Goal: Browse casually: Explore the website without a specific task or goal

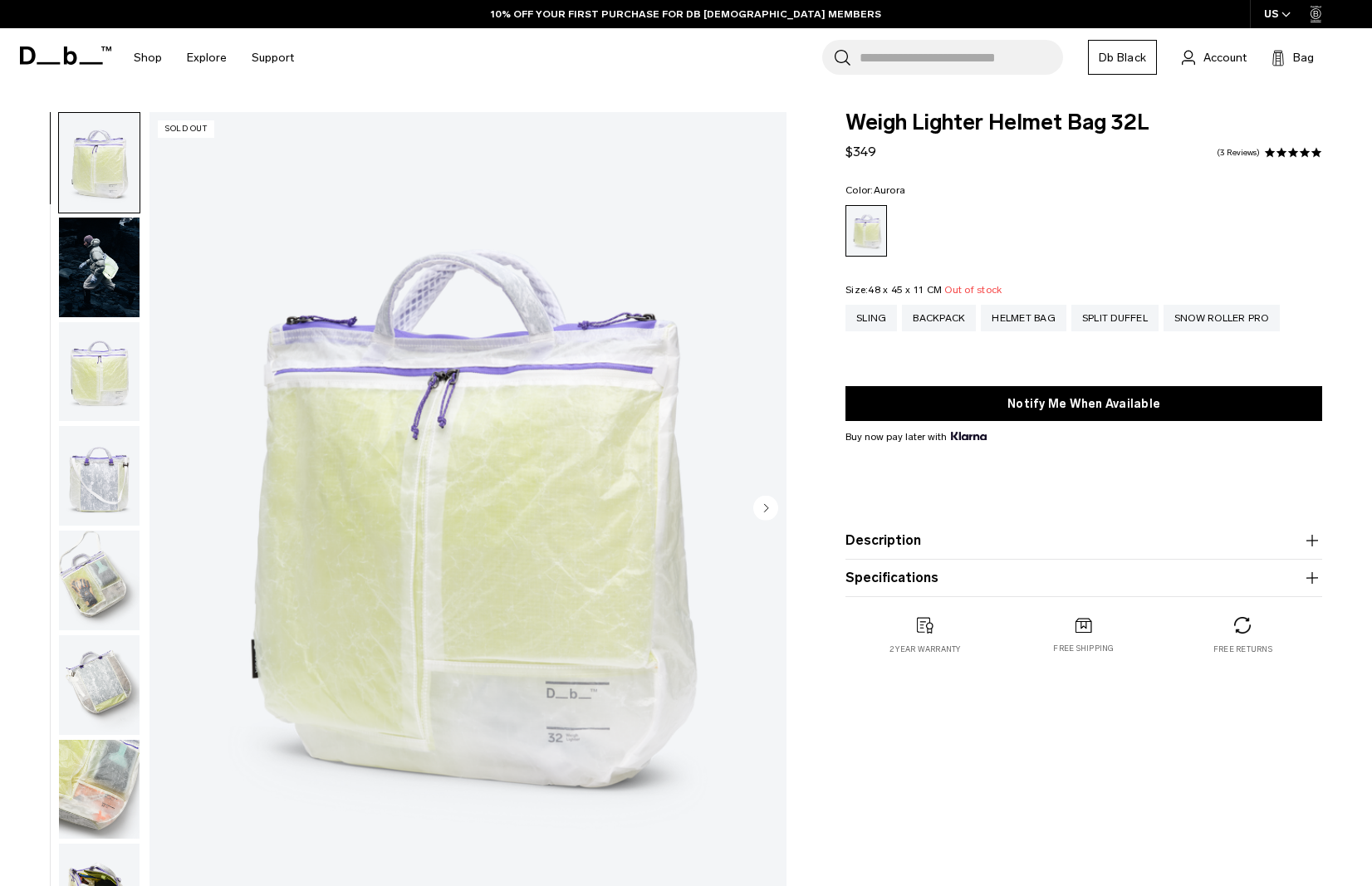
click at [53, 56] on icon at bounding box center [66, 56] width 92 height 18
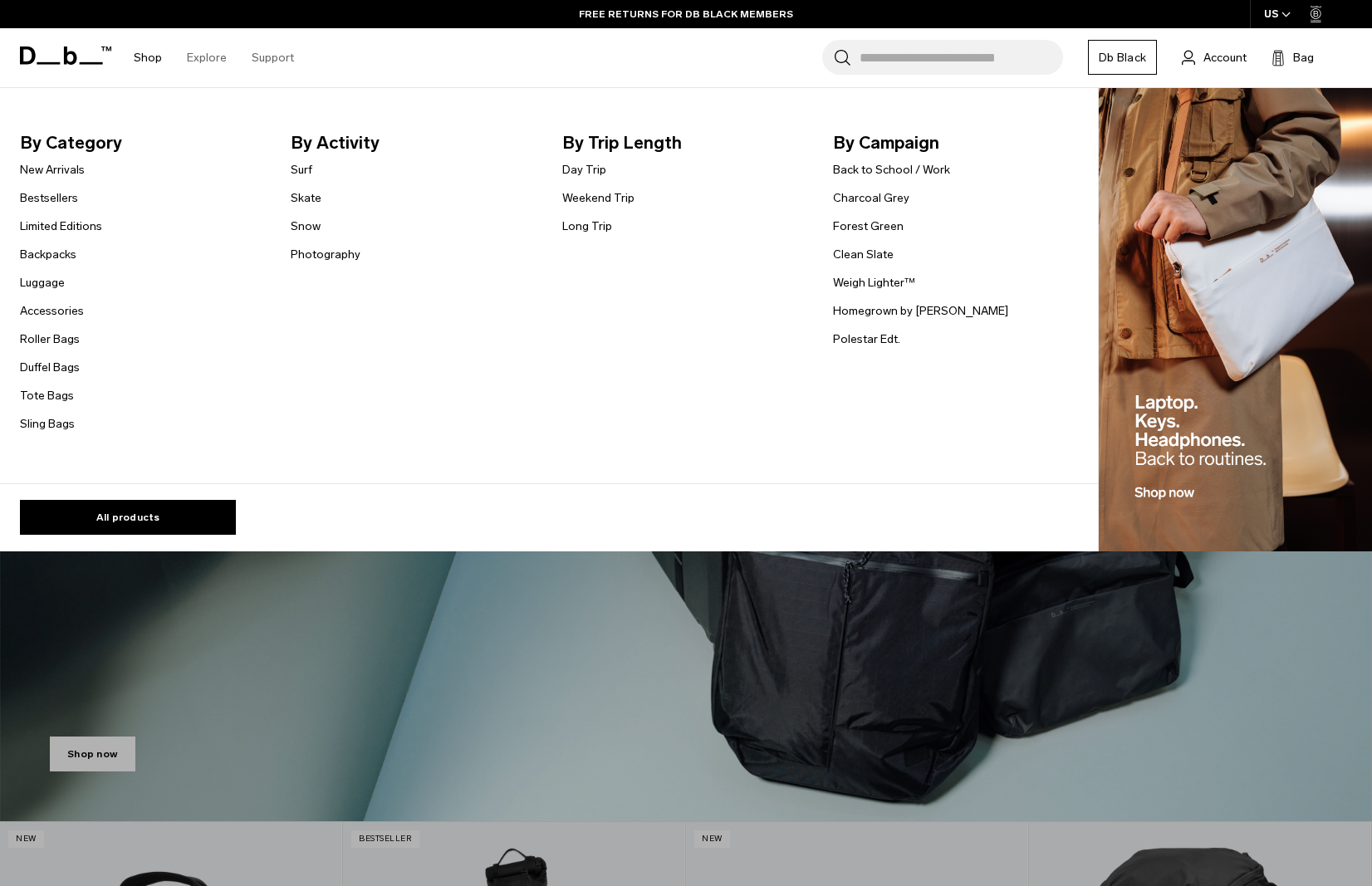
click at [152, 57] on link "Shop" at bounding box center [147, 57] width 28 height 59
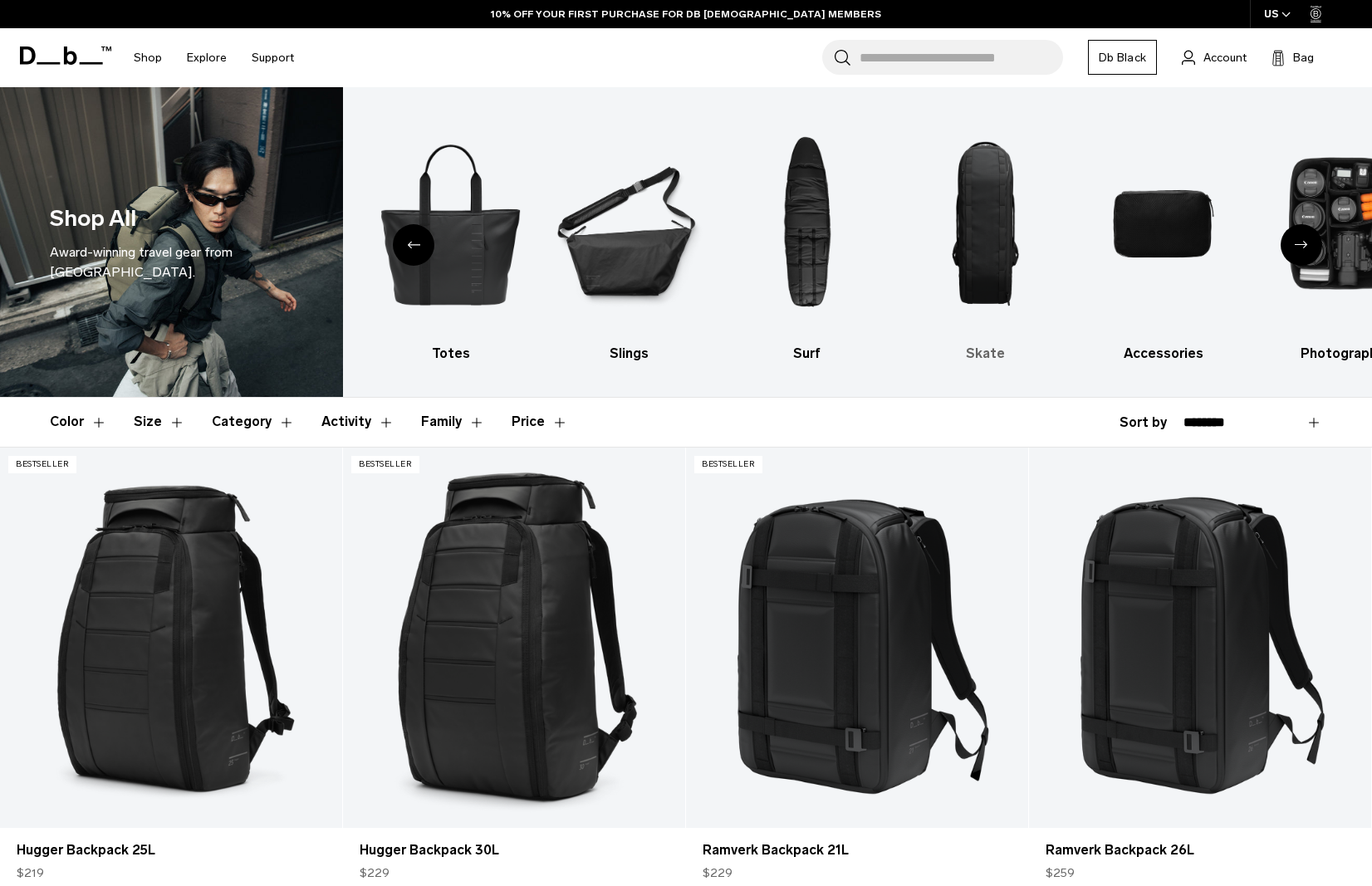
click at [974, 217] on img "8 / 10" at bounding box center [985, 224] width 149 height 223
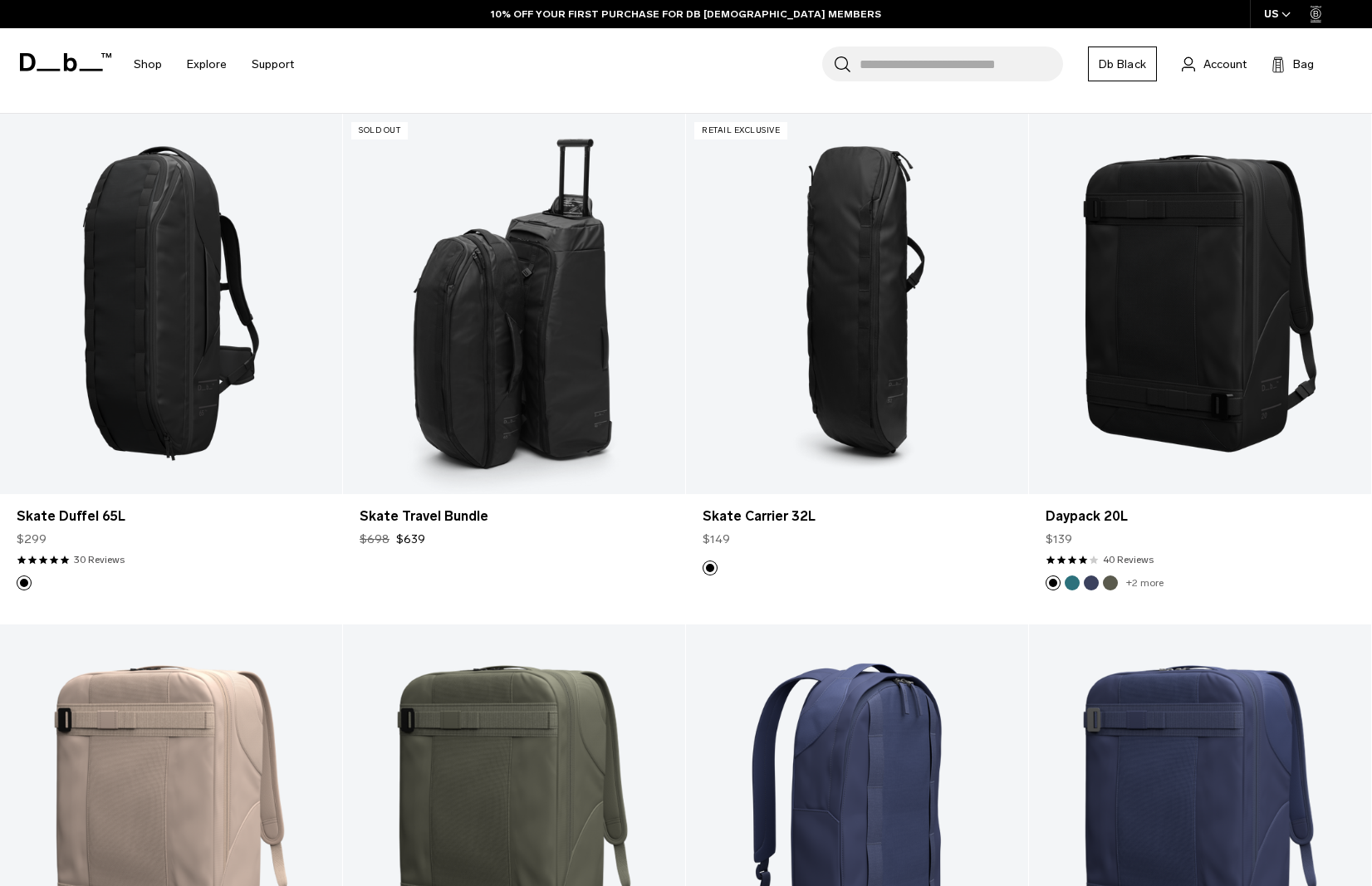
scroll to position [215, 0]
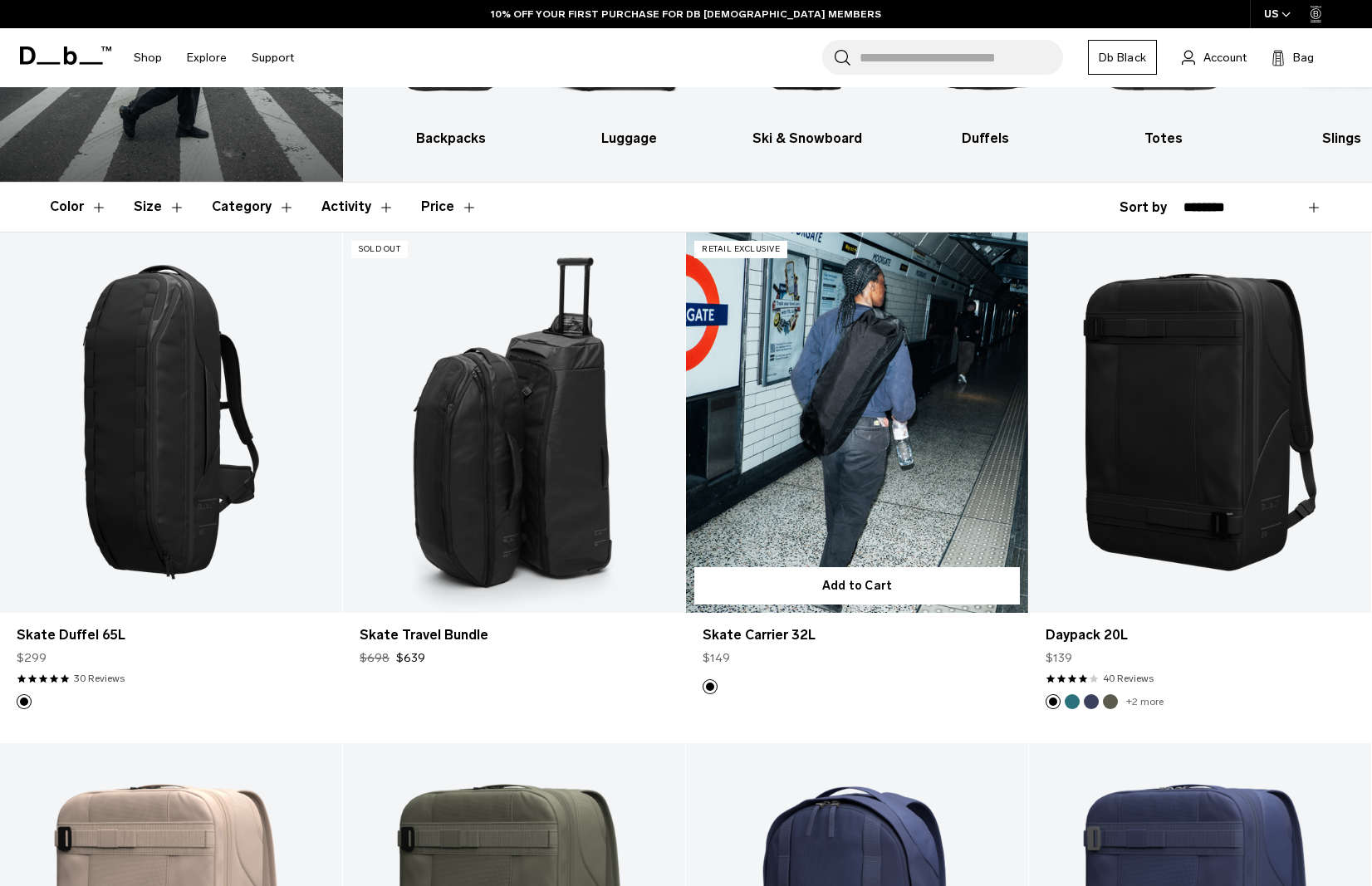
click at [913, 450] on link "Skate Carrier 32L" at bounding box center [856, 422] width 342 height 381
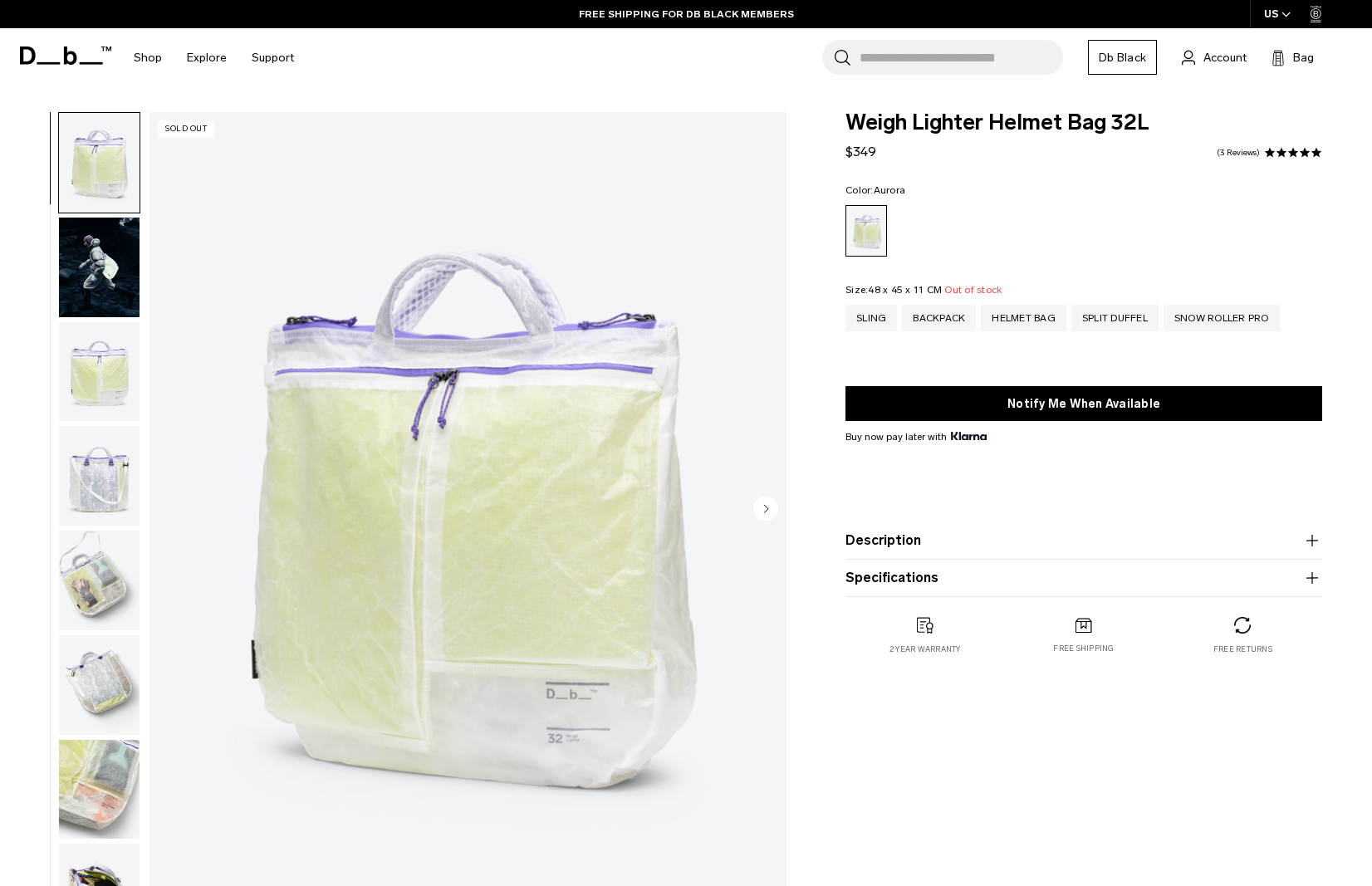
click at [133, 380] on img "button" at bounding box center [99, 372] width 81 height 100
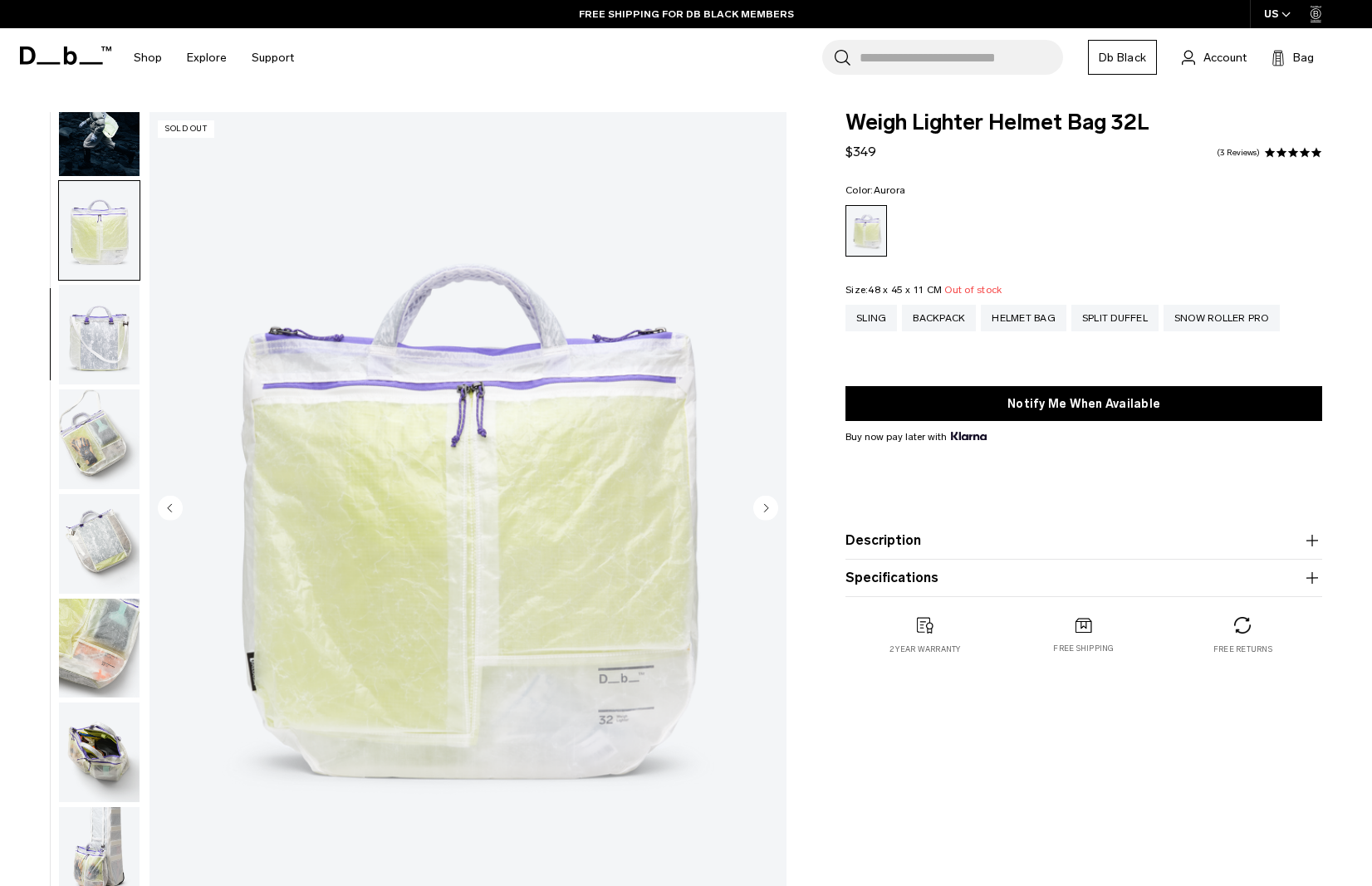
click at [128, 389] on img "button" at bounding box center [99, 439] width 81 height 100
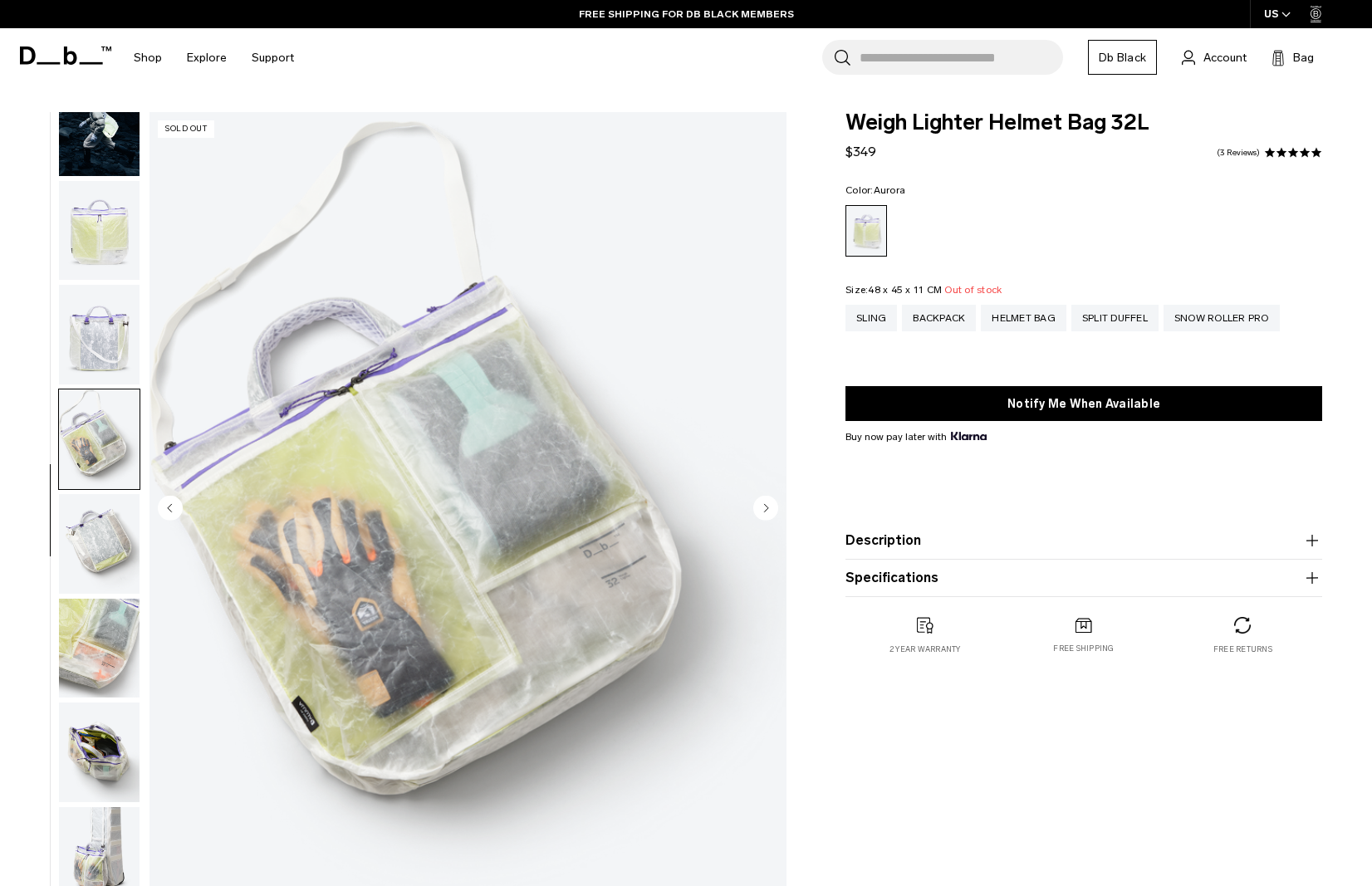
scroll to position [152, 0]
click at [104, 477] on img "button" at bounding box center [99, 439] width 81 height 100
click at [106, 513] on img "button" at bounding box center [99, 544] width 81 height 100
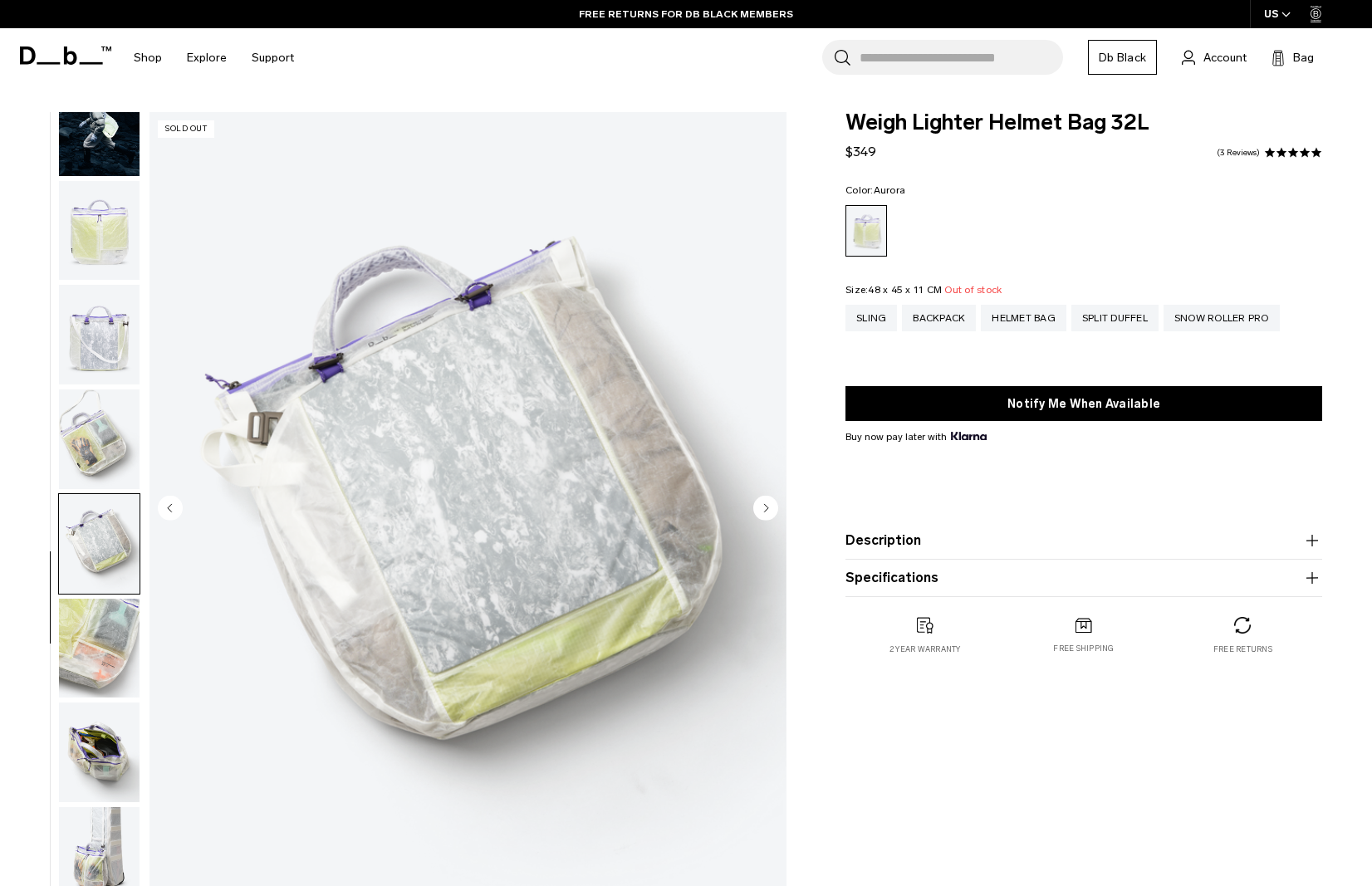
click at [107, 612] on img "button" at bounding box center [99, 649] width 81 height 100
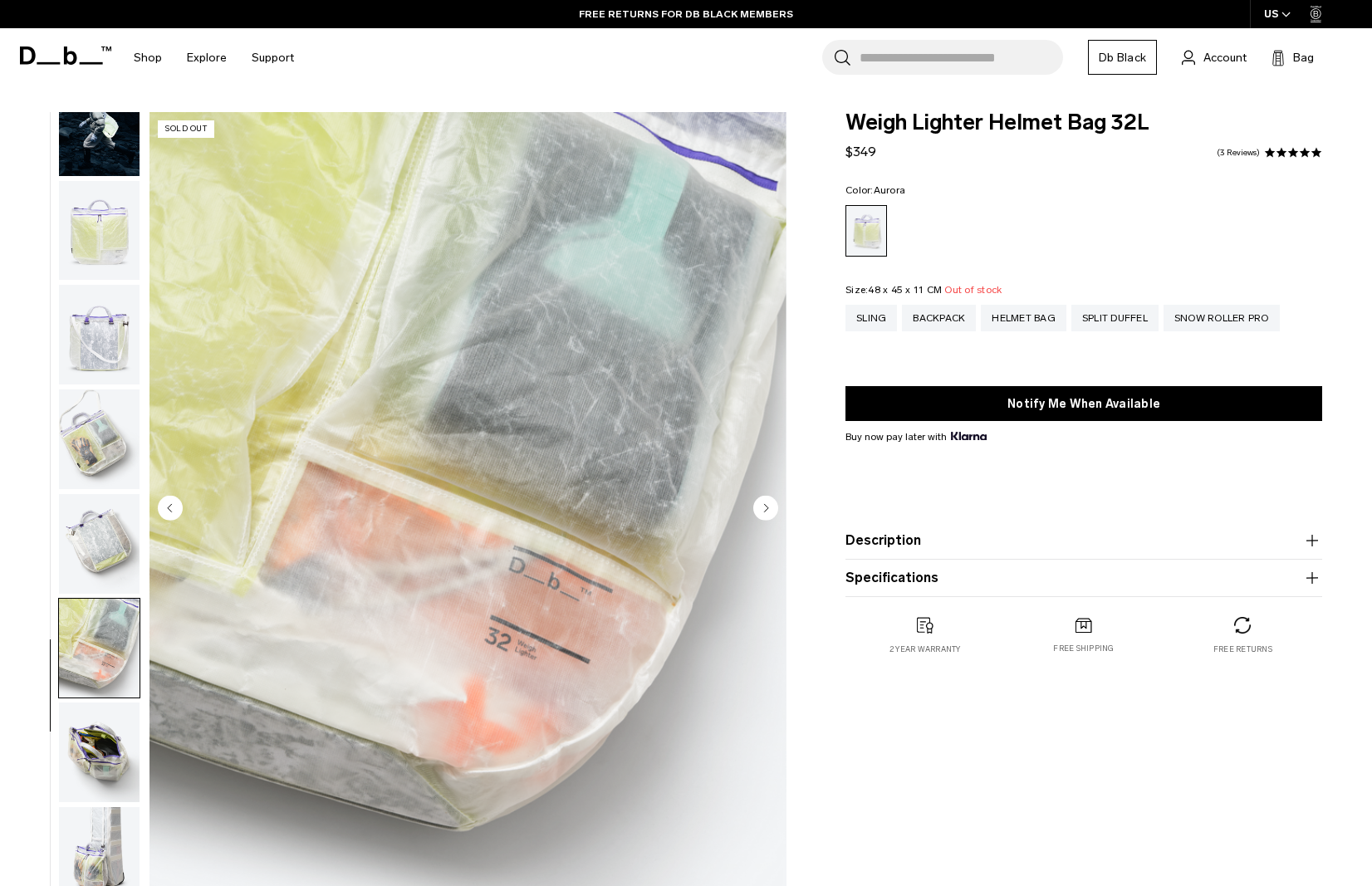
click at [106, 683] on img "button" at bounding box center [99, 649] width 81 height 100
click at [106, 706] on img "button" at bounding box center [99, 752] width 81 height 100
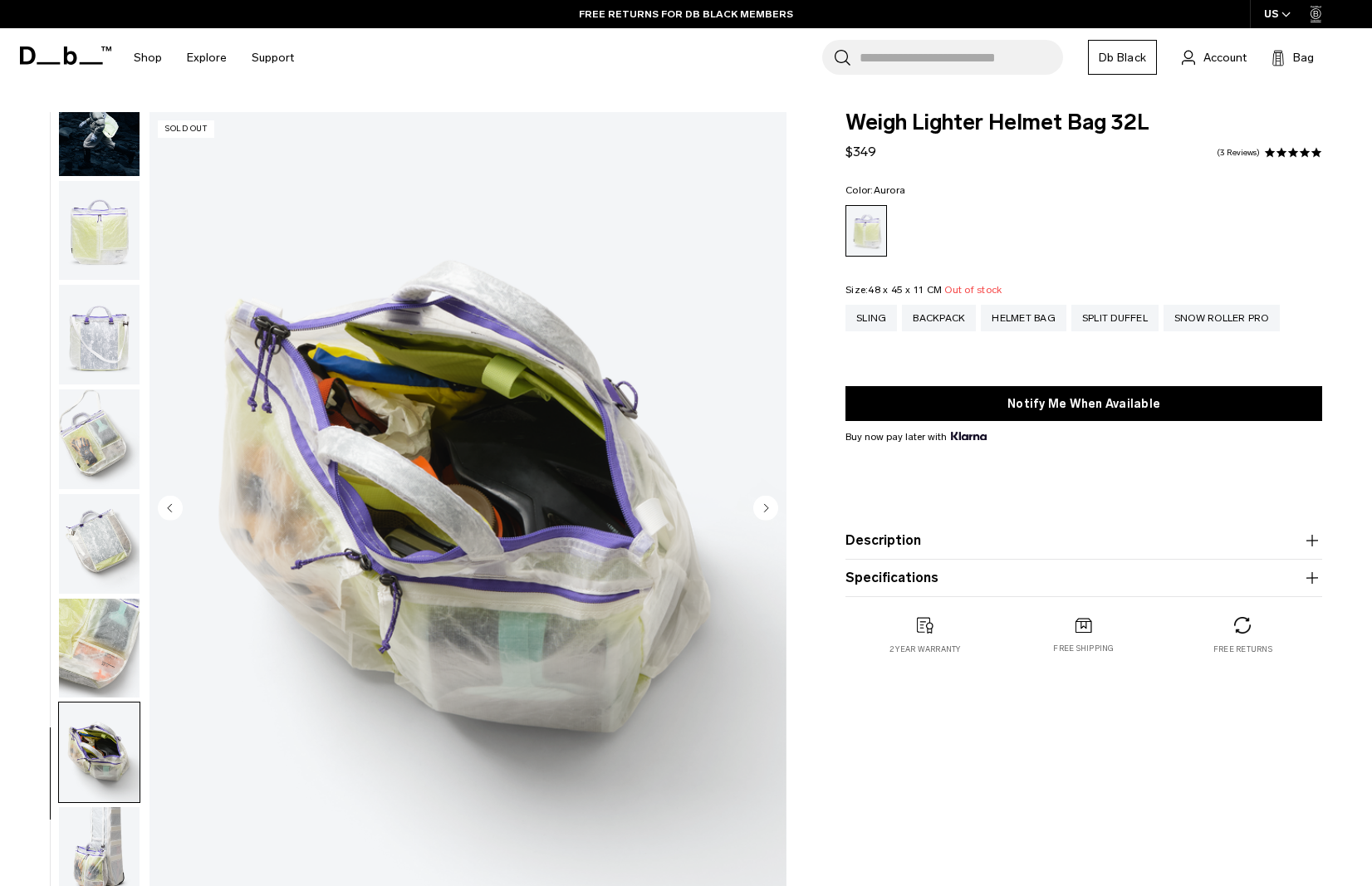
click at [102, 811] on img "button" at bounding box center [99, 857] width 81 height 100
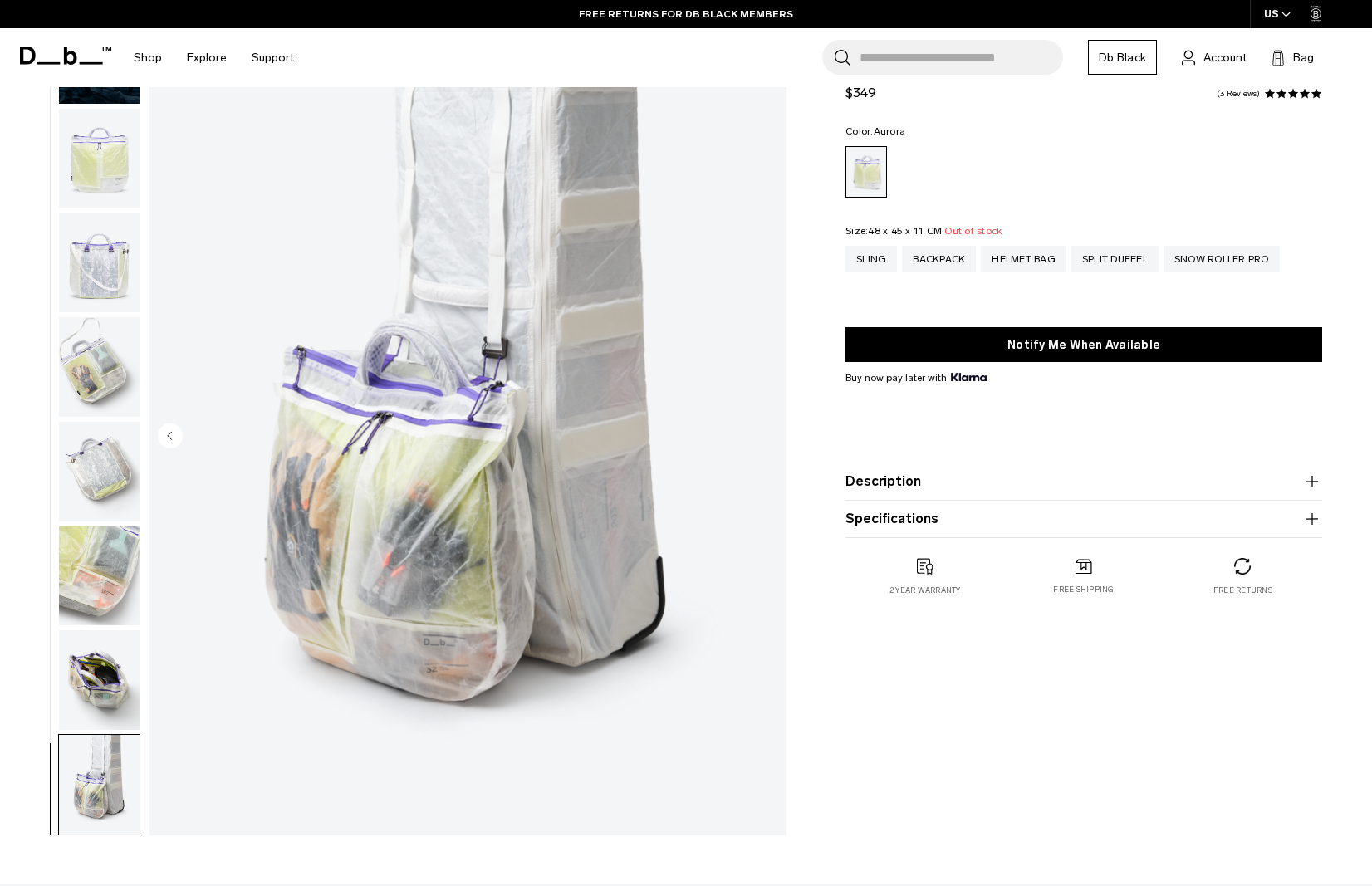
scroll to position [73, 0]
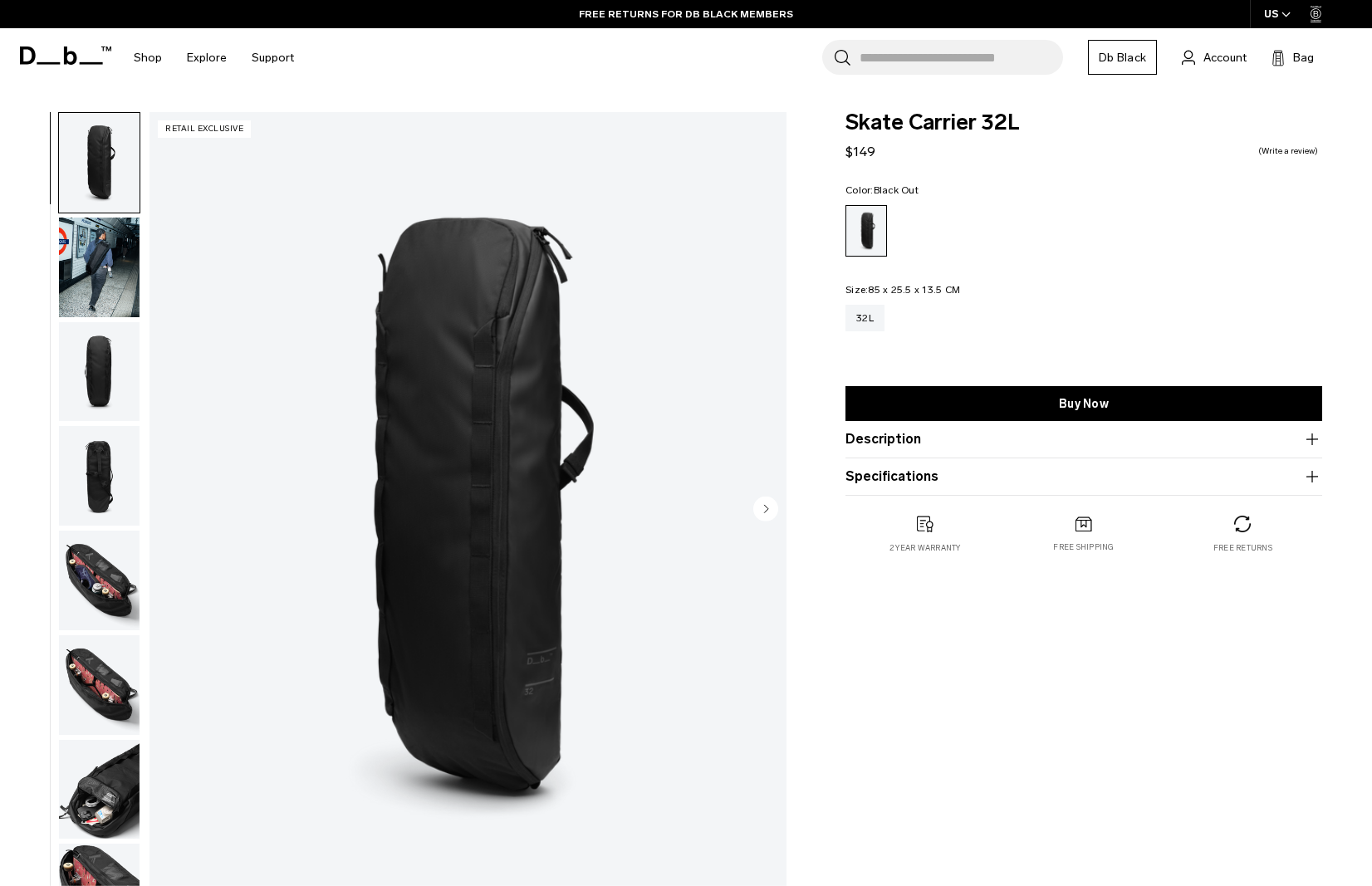
click at [97, 656] on img "button" at bounding box center [99, 685] width 81 height 100
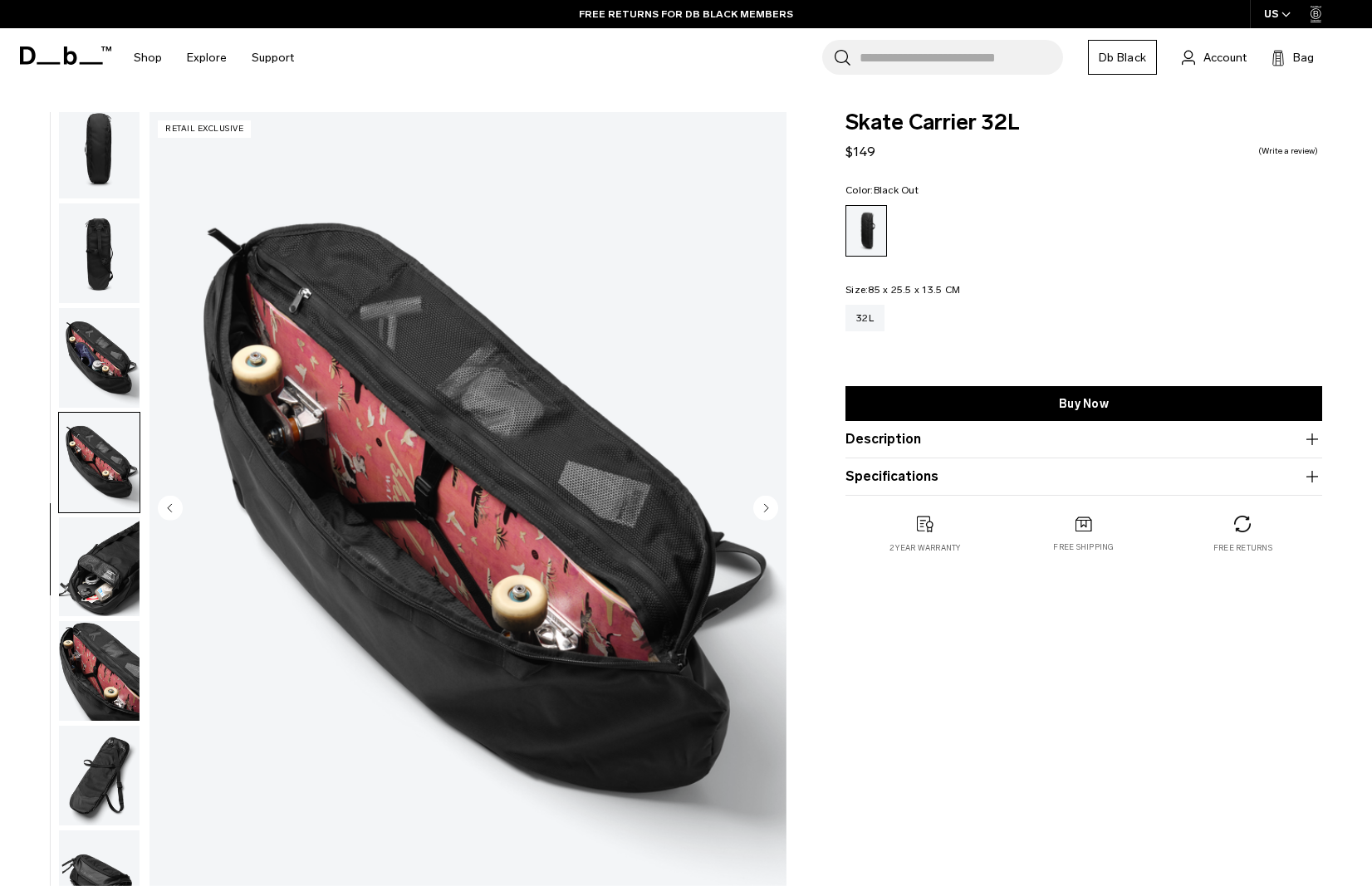
scroll to position [257, 0]
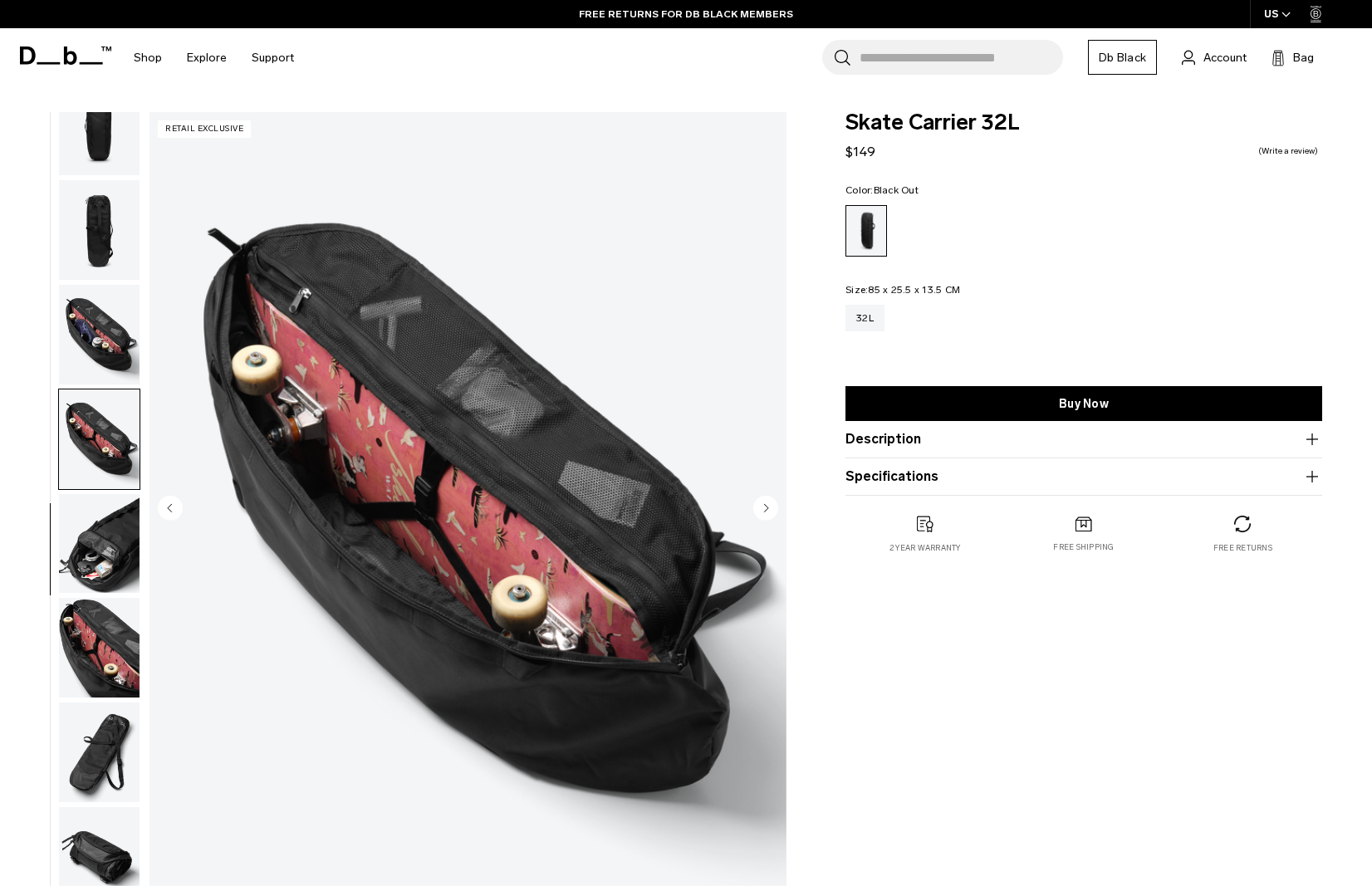
click at [114, 744] on img "button" at bounding box center [99, 752] width 81 height 100
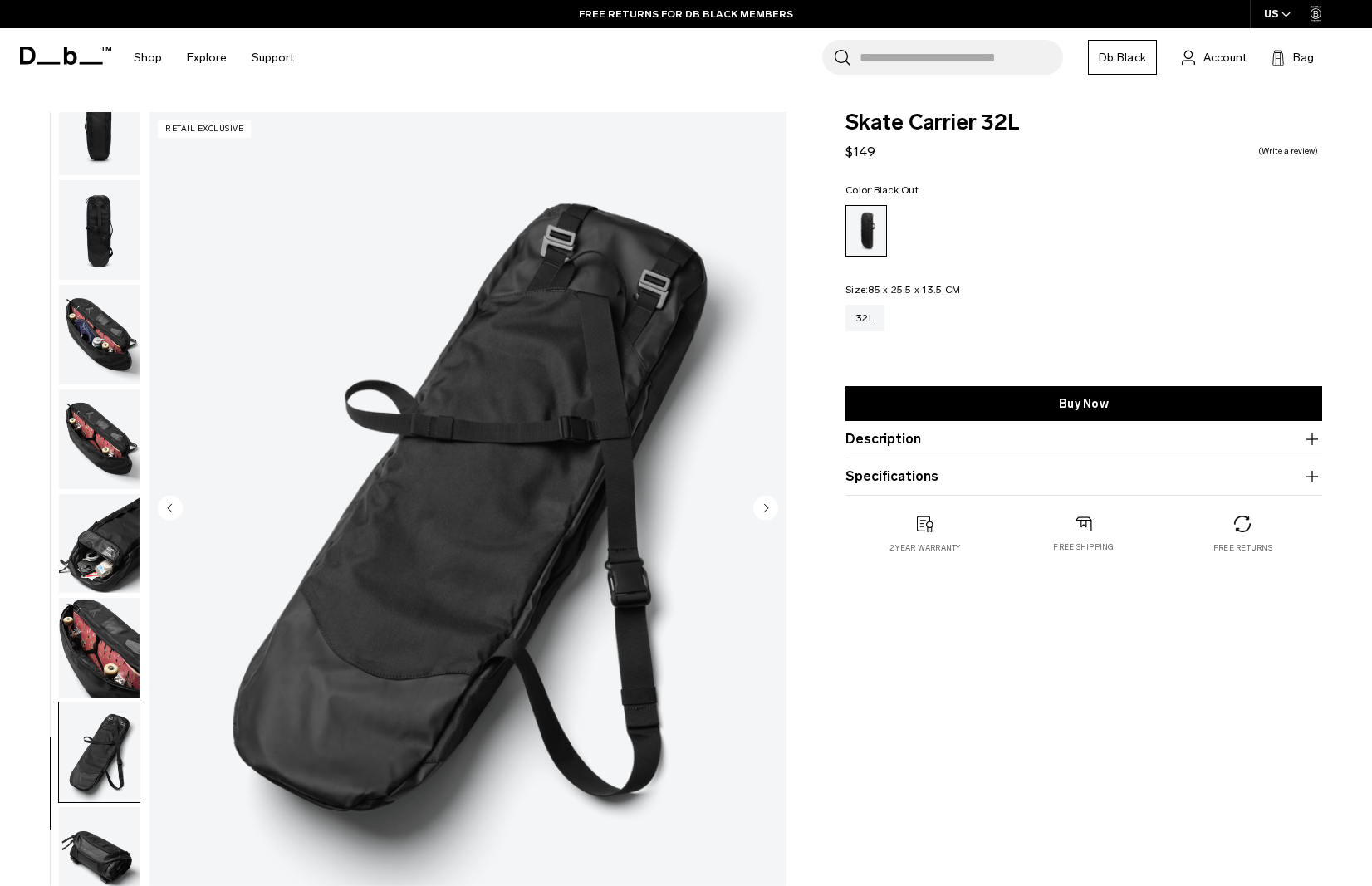
scroll to position [258, 0]
click at [103, 844] on img "button" at bounding box center [99, 857] width 81 height 100
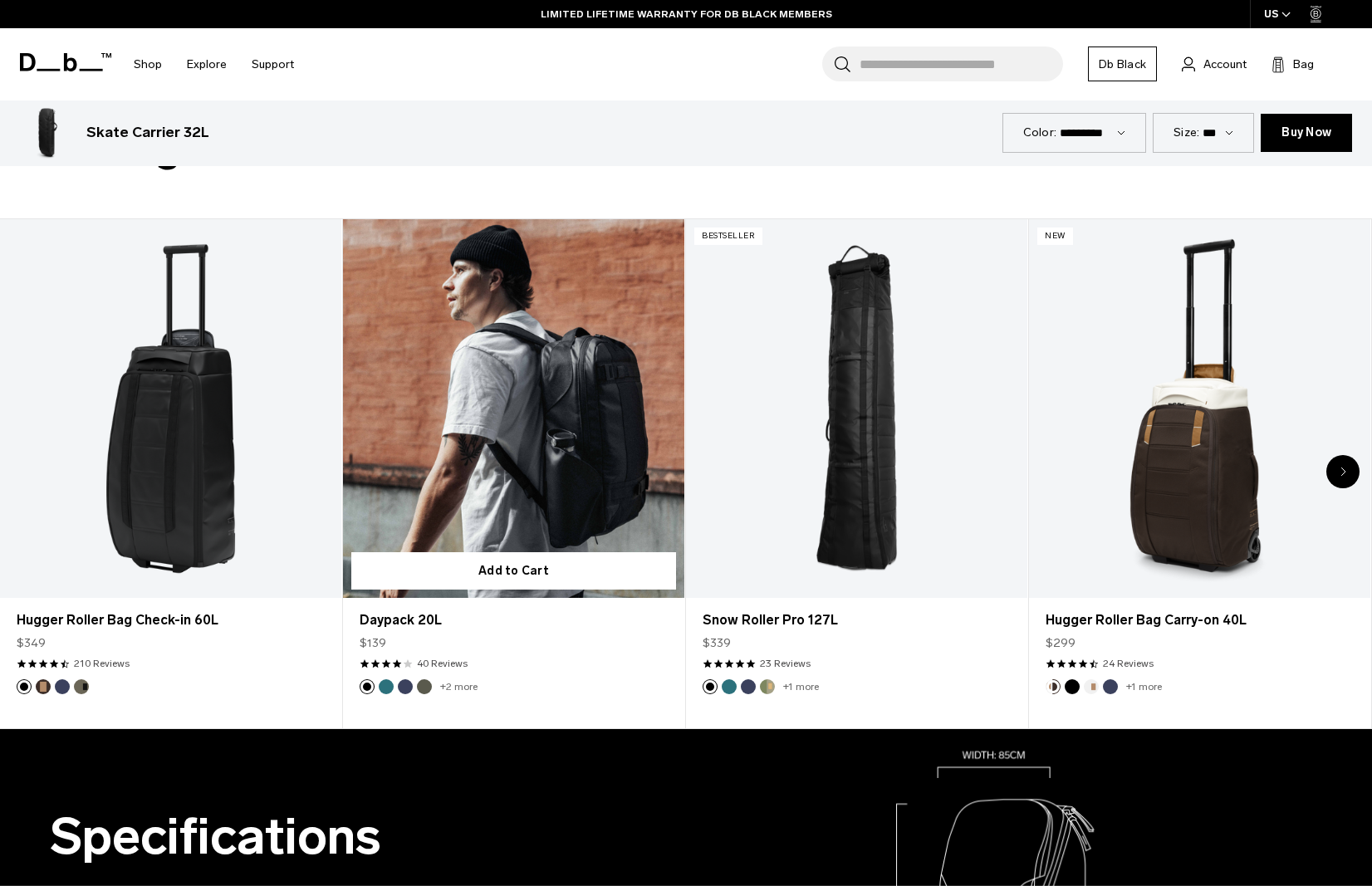
scroll to position [857, 0]
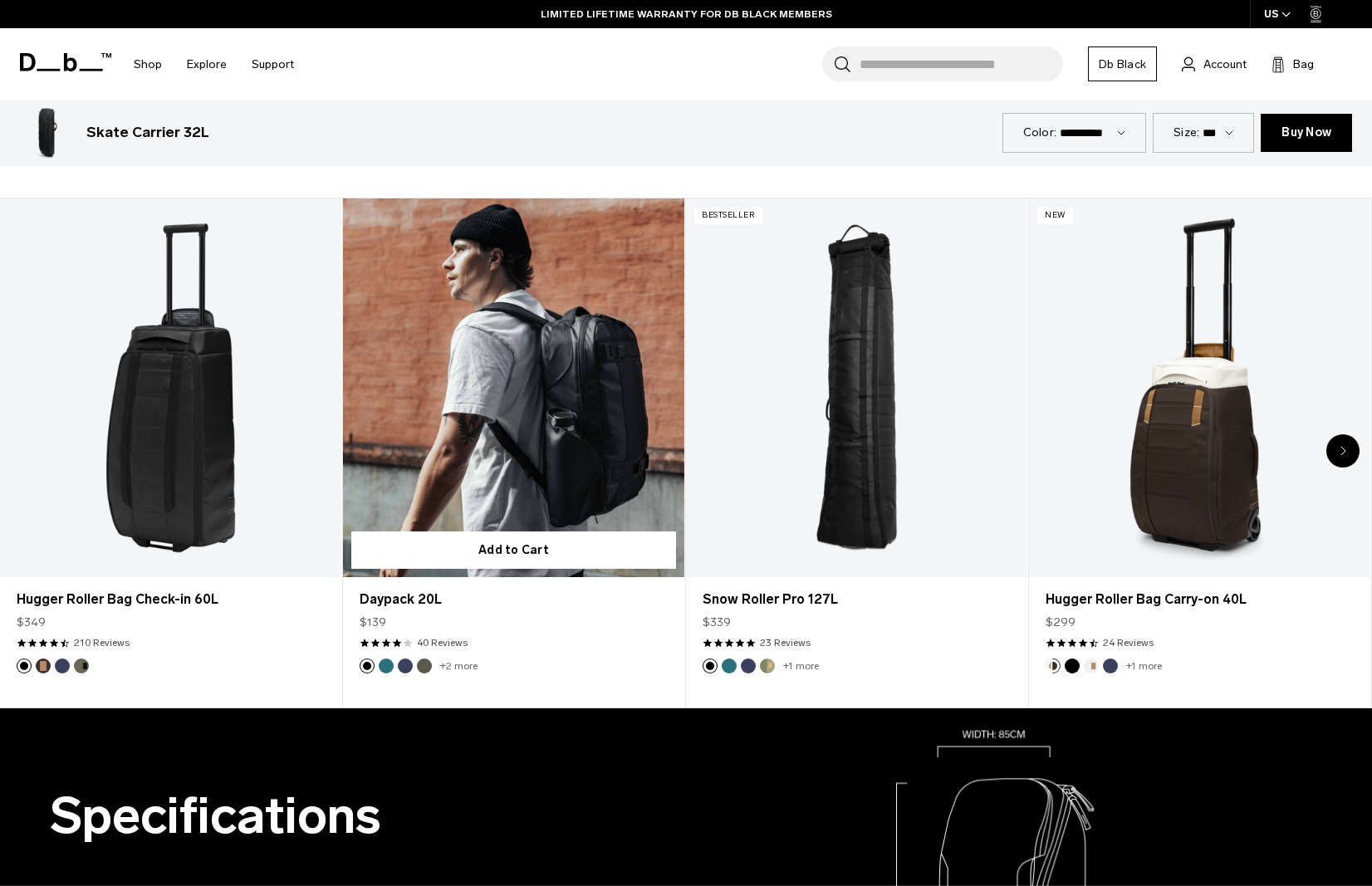
click at [608, 449] on link "Daypack 20L" at bounding box center [514, 388] width 342 height 380
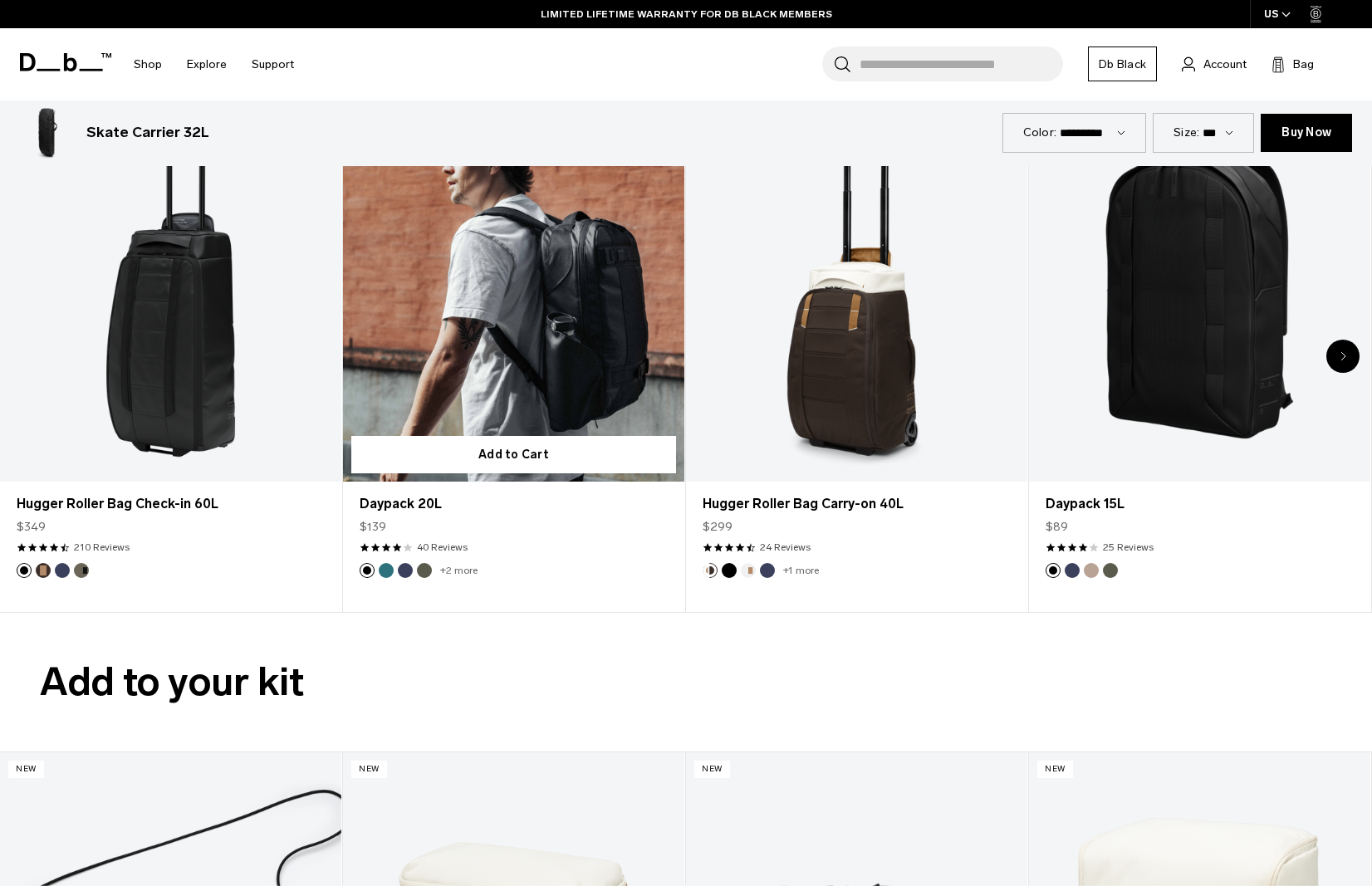
scroll to position [2944, 0]
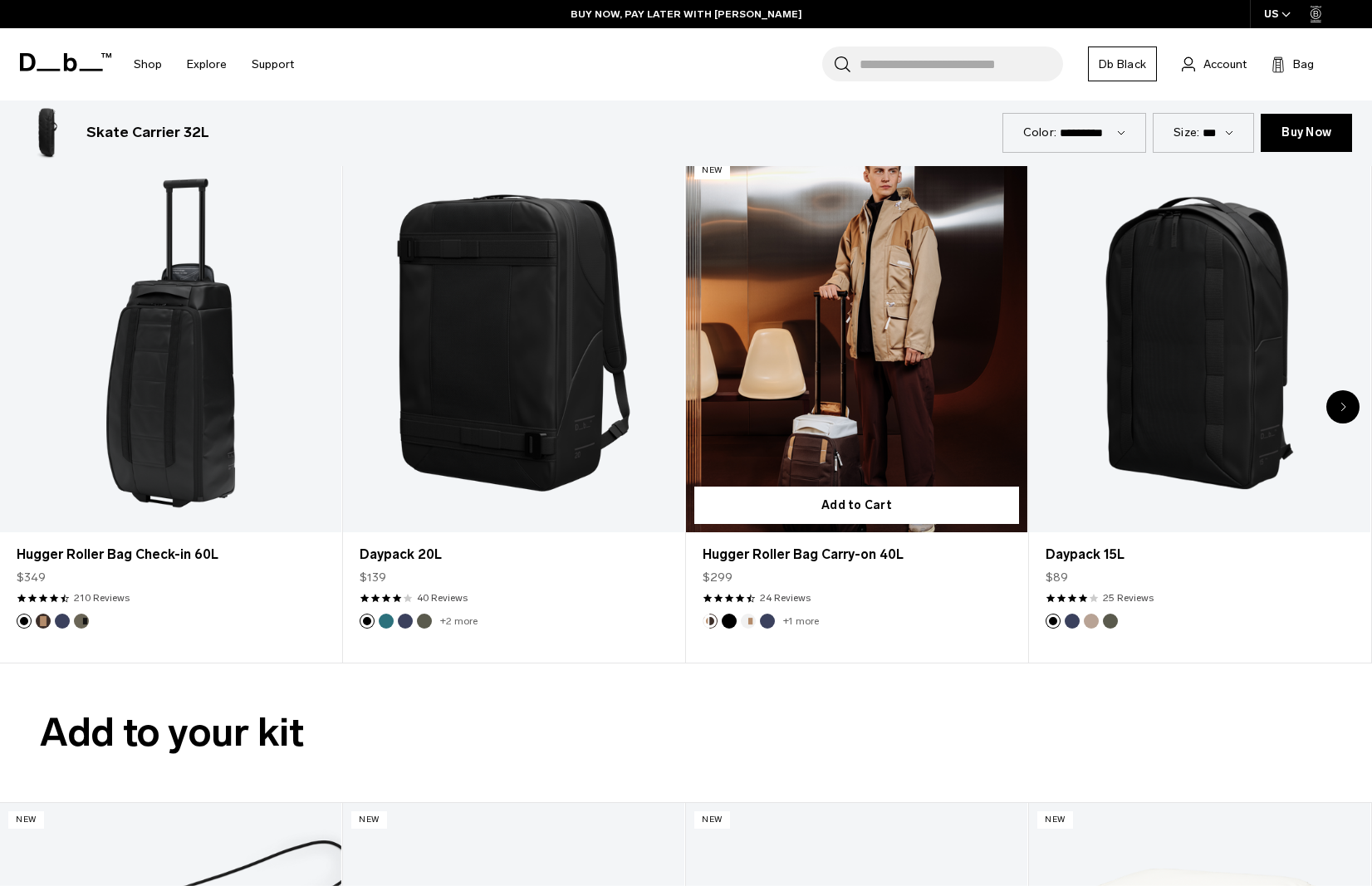
click at [862, 402] on link "Hugger Roller Bag Carry-on 40L" at bounding box center [856, 343] width 342 height 380
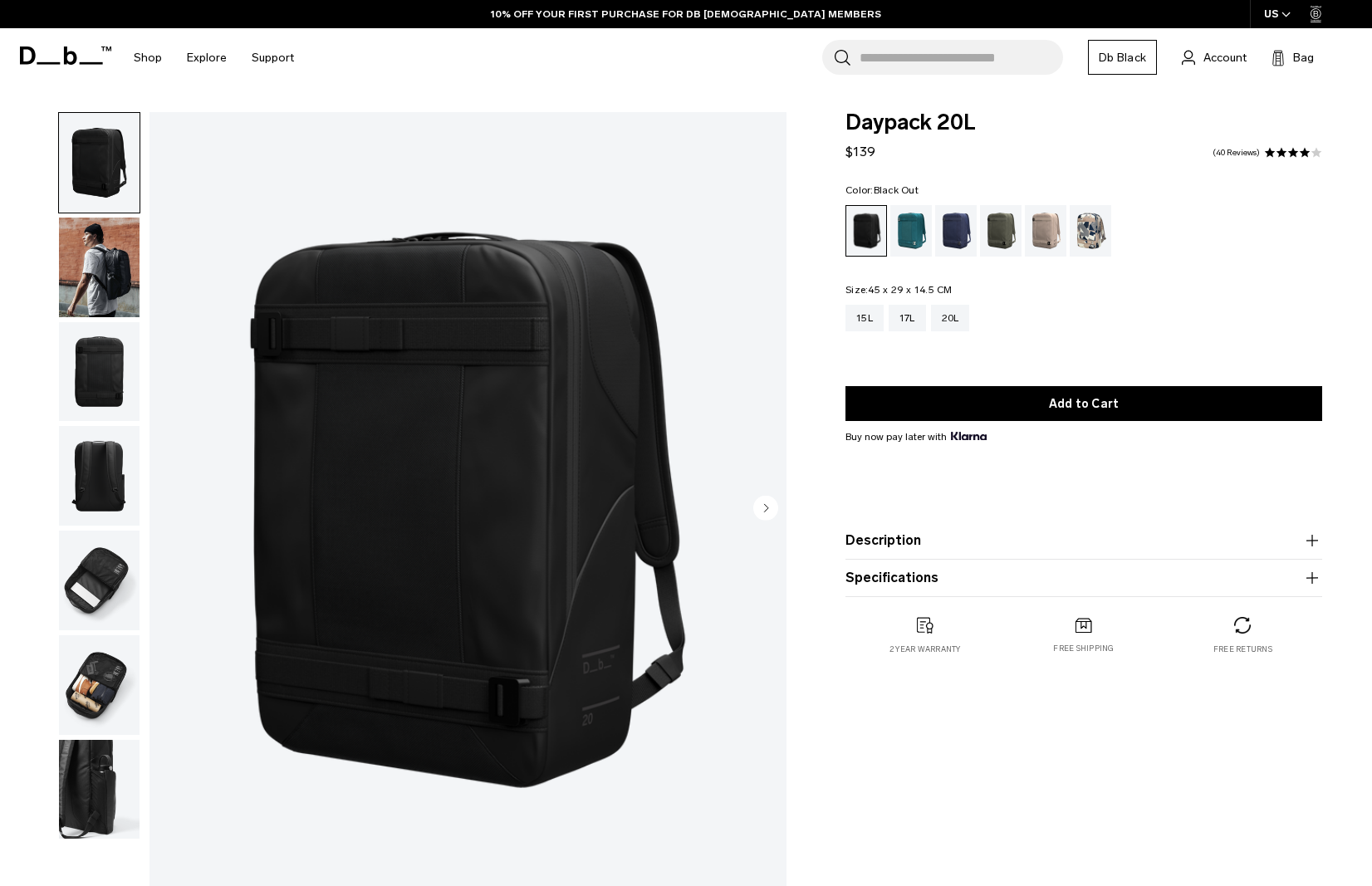
click at [94, 274] on img "button" at bounding box center [99, 267] width 81 height 100
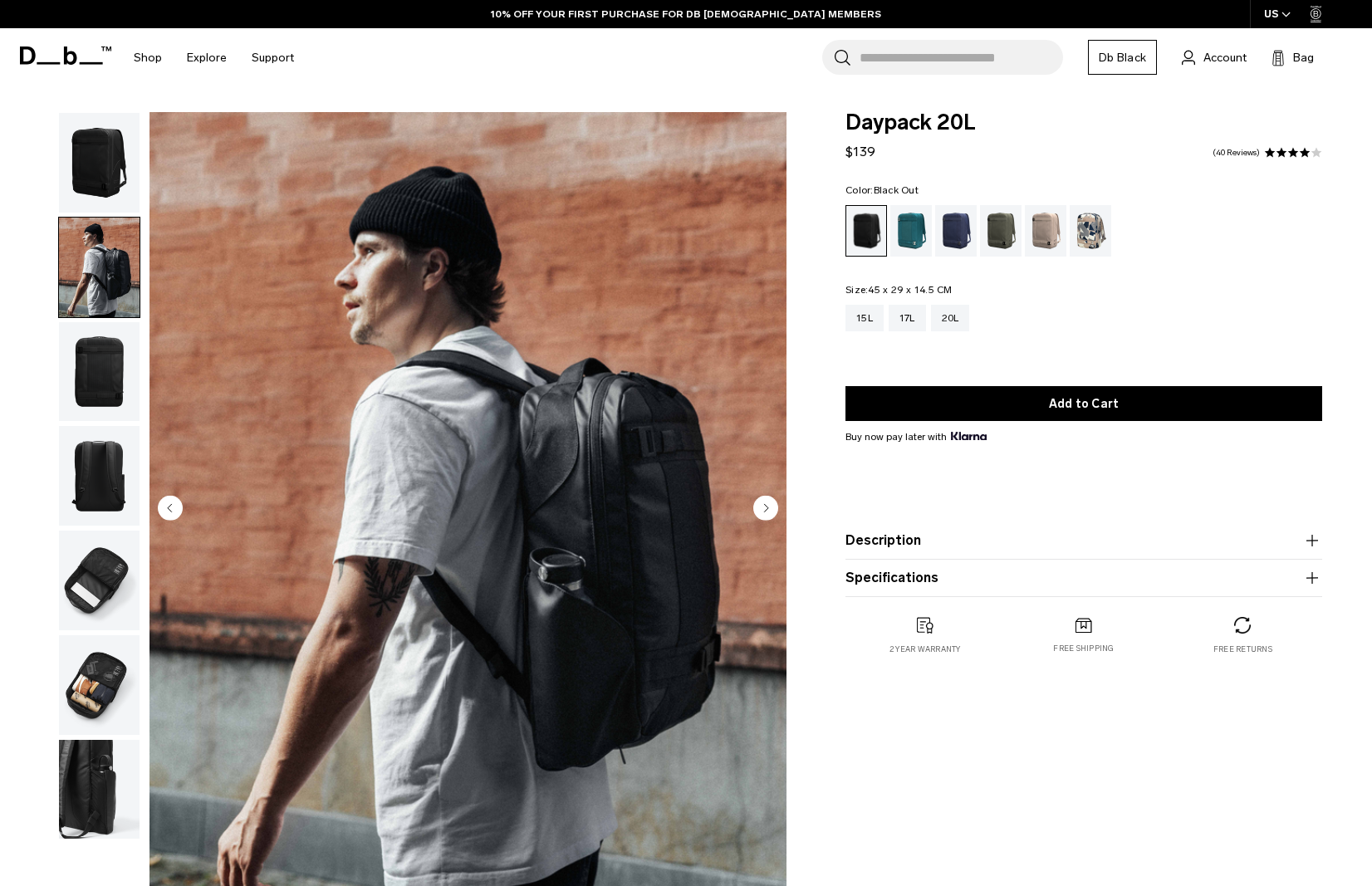
click at [99, 359] on img "button" at bounding box center [99, 372] width 81 height 100
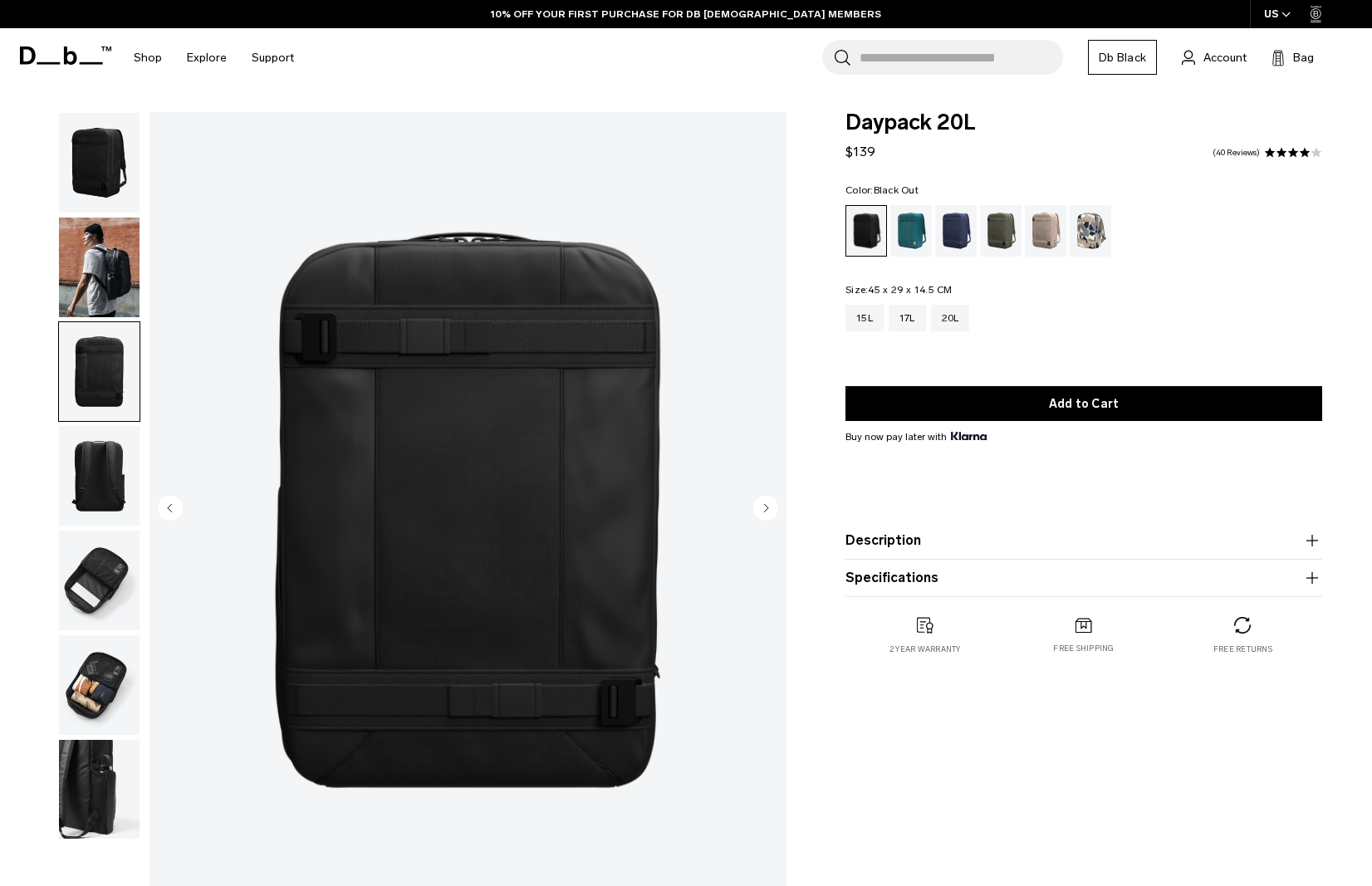
click at [97, 429] on img "button" at bounding box center [99, 475] width 81 height 100
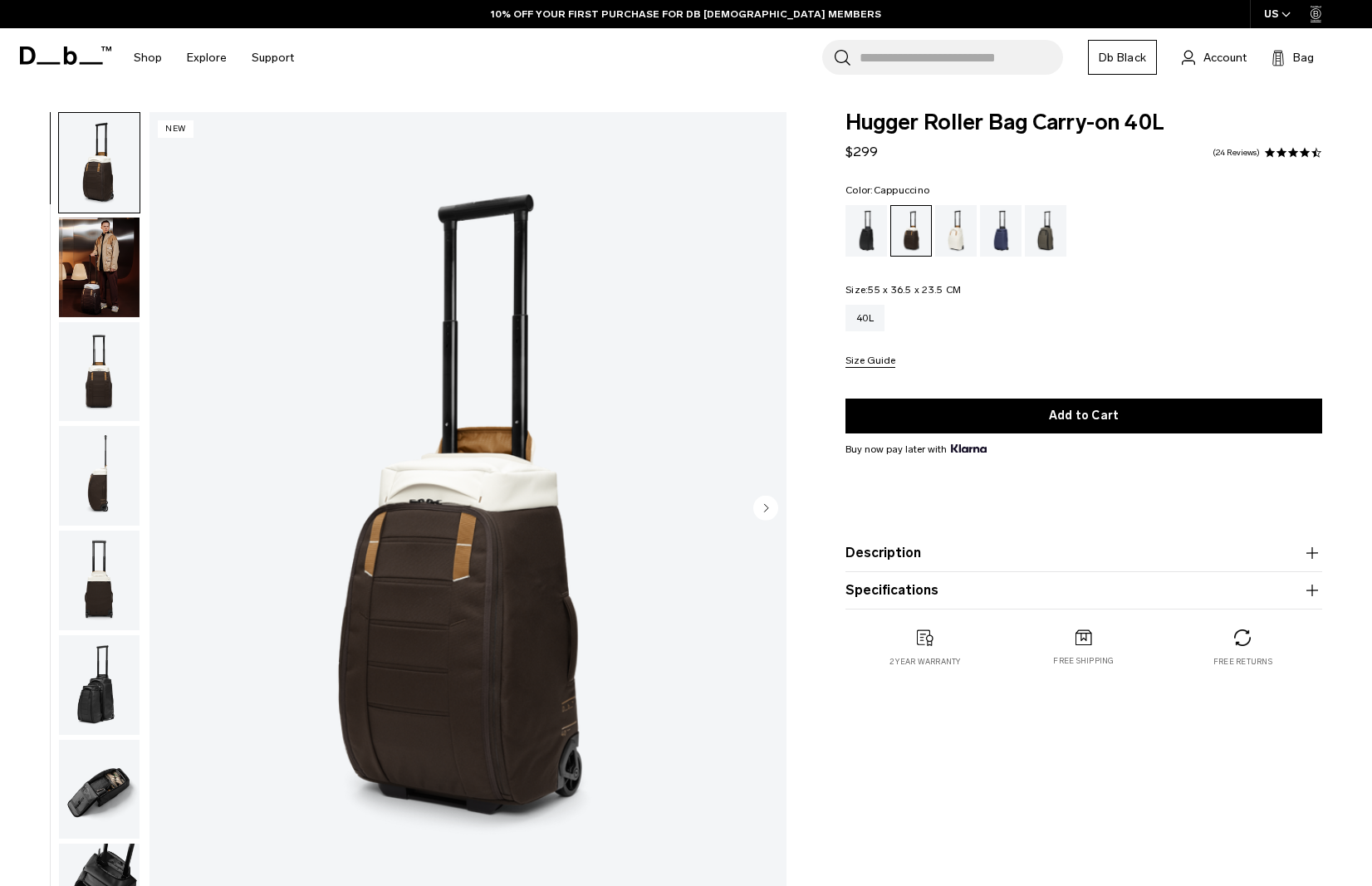
click at [120, 267] on img "button" at bounding box center [99, 267] width 81 height 100
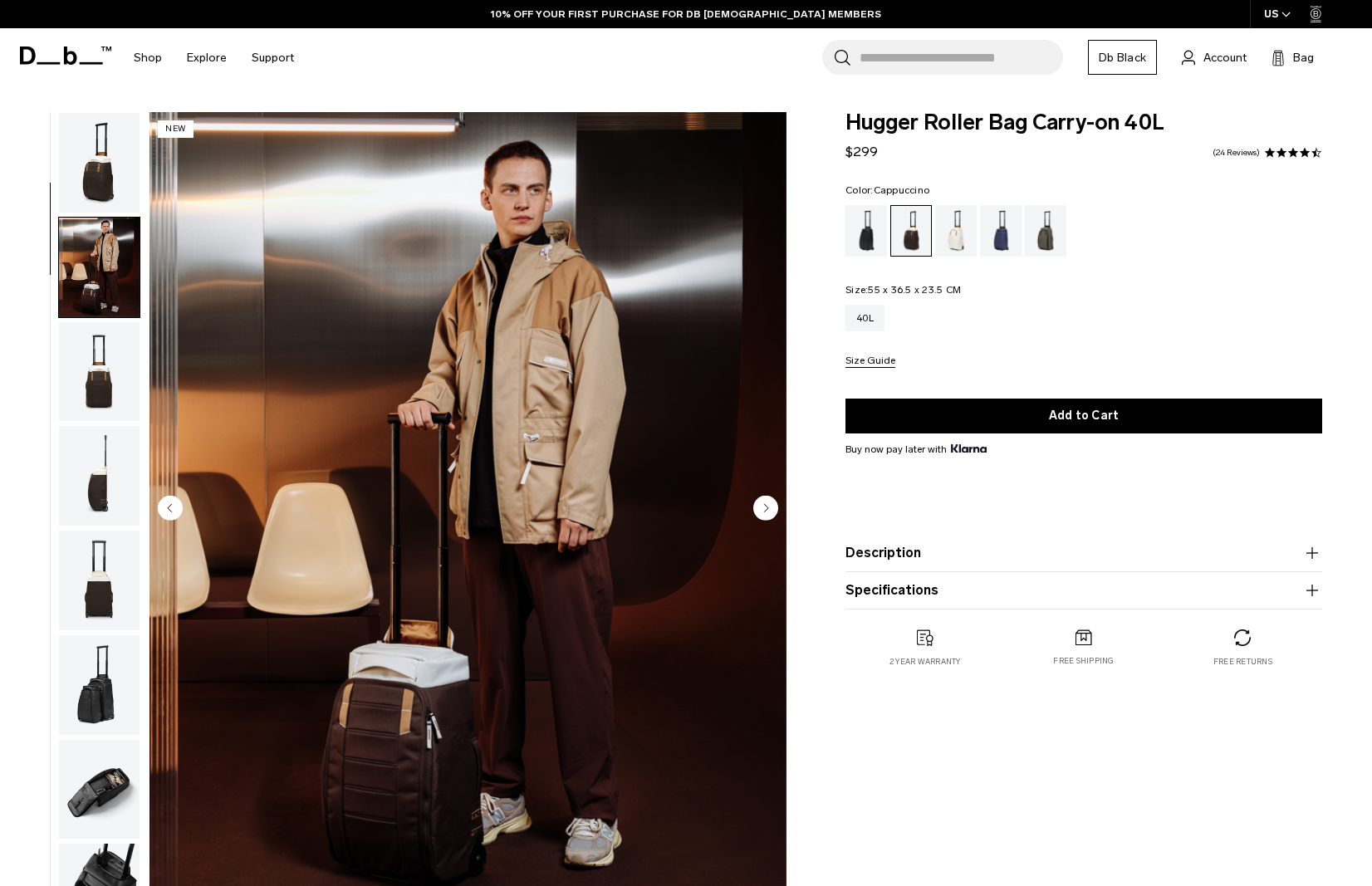
scroll to position [-3, 0]
click at [116, 175] on img "button" at bounding box center [99, 163] width 81 height 100
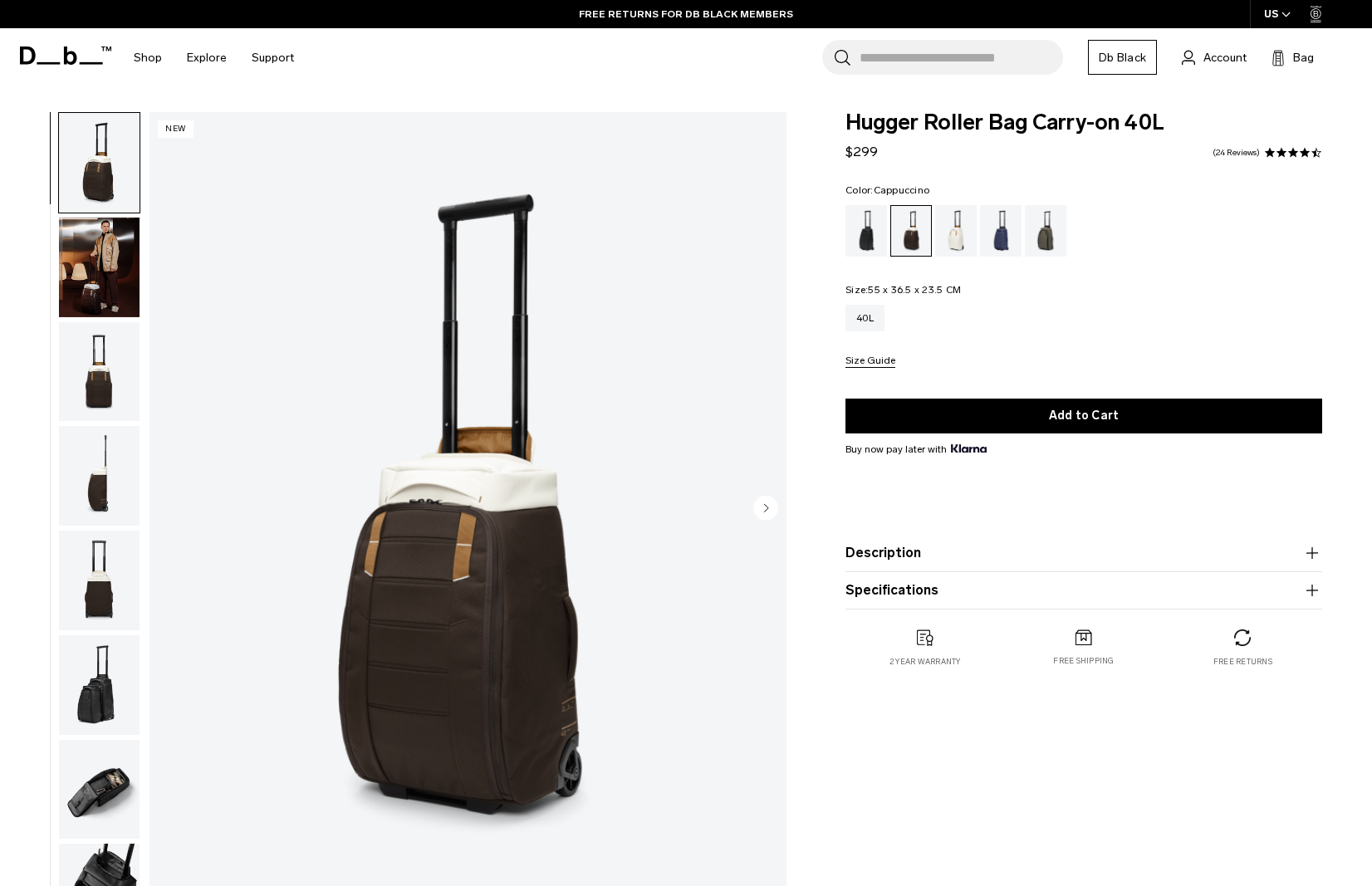
click at [56, 57] on icon at bounding box center [66, 56] width 92 height 18
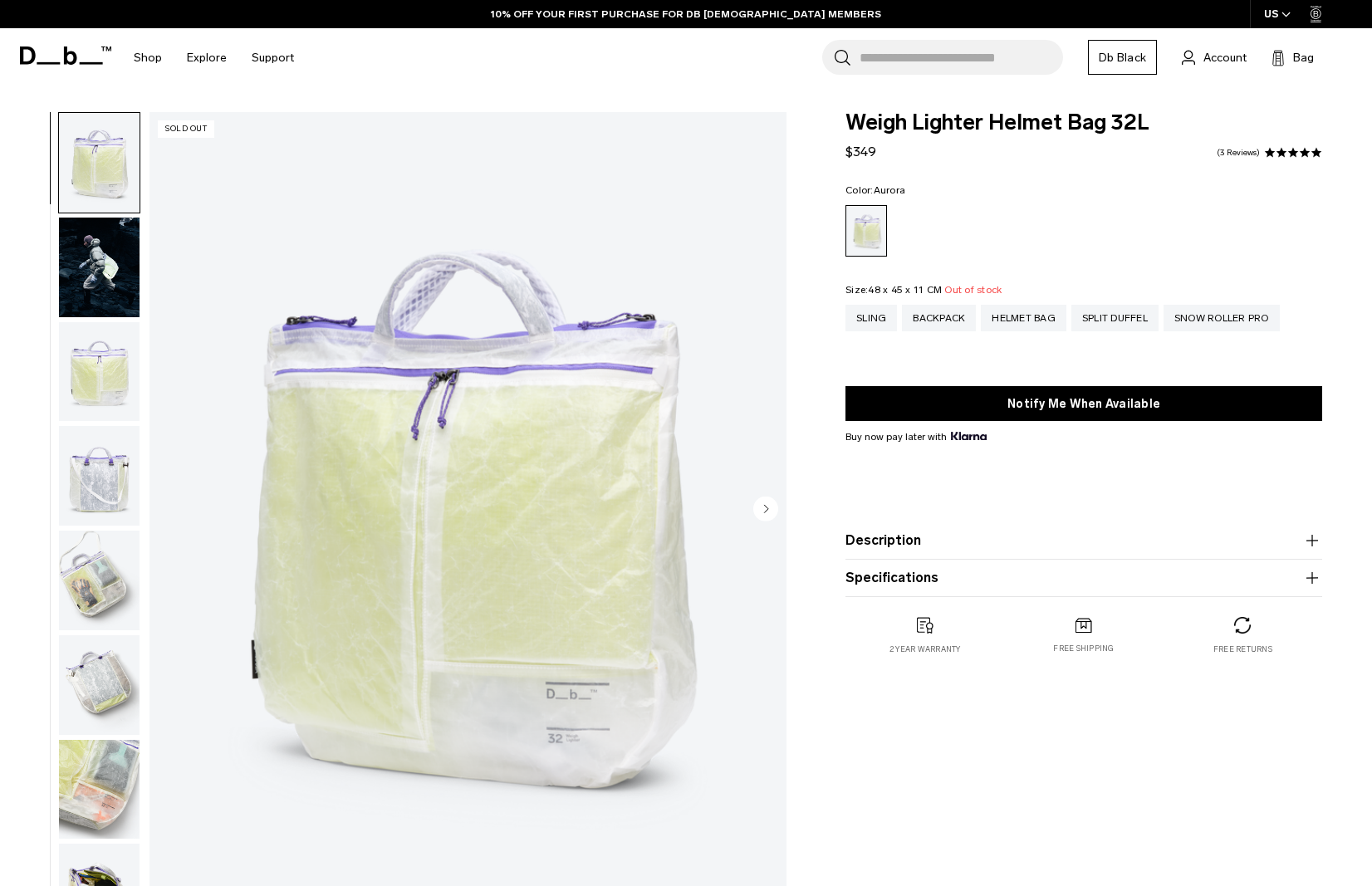
scroll to position [73, 0]
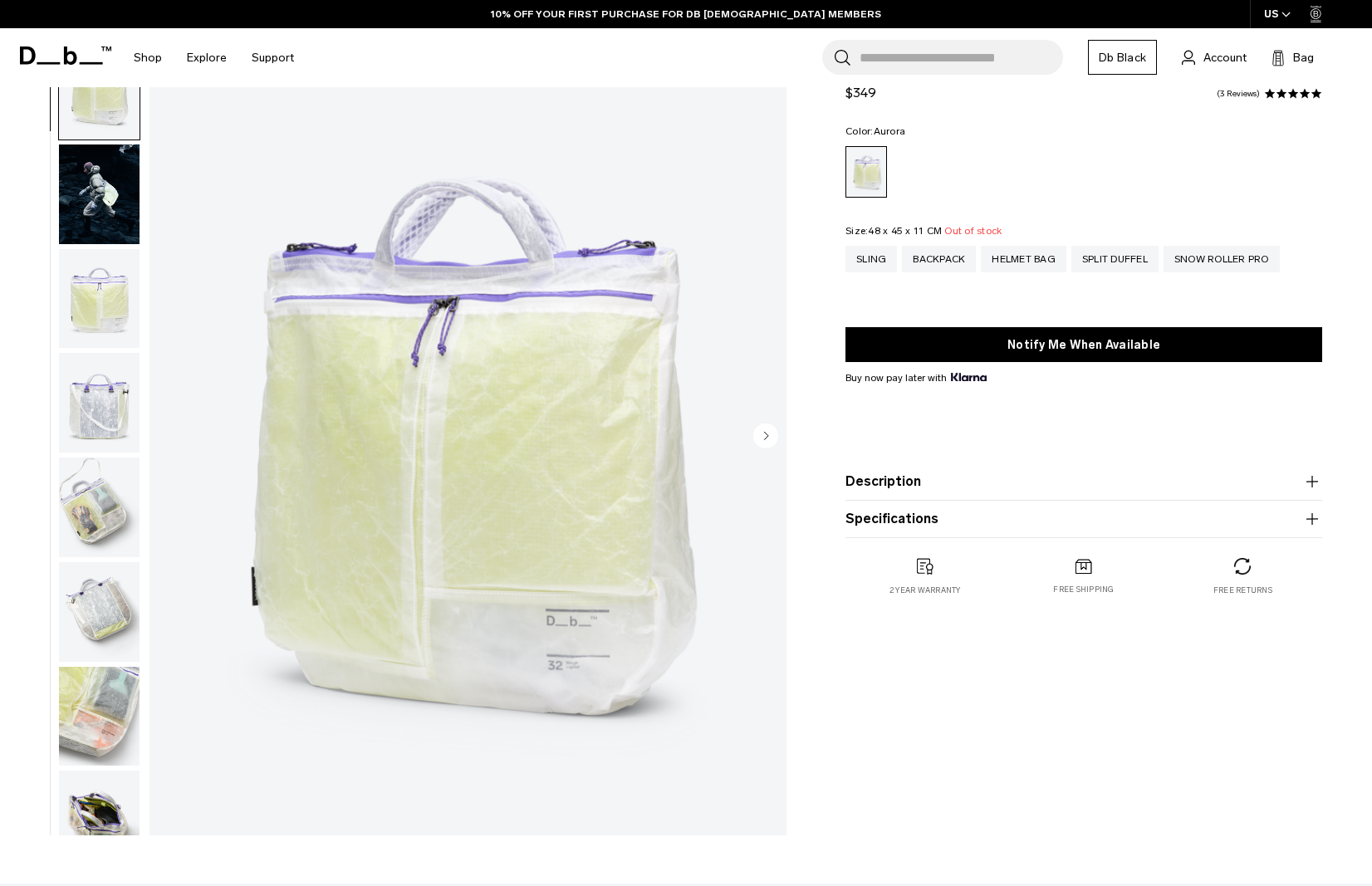
click at [101, 286] on img "button" at bounding box center [99, 299] width 81 height 100
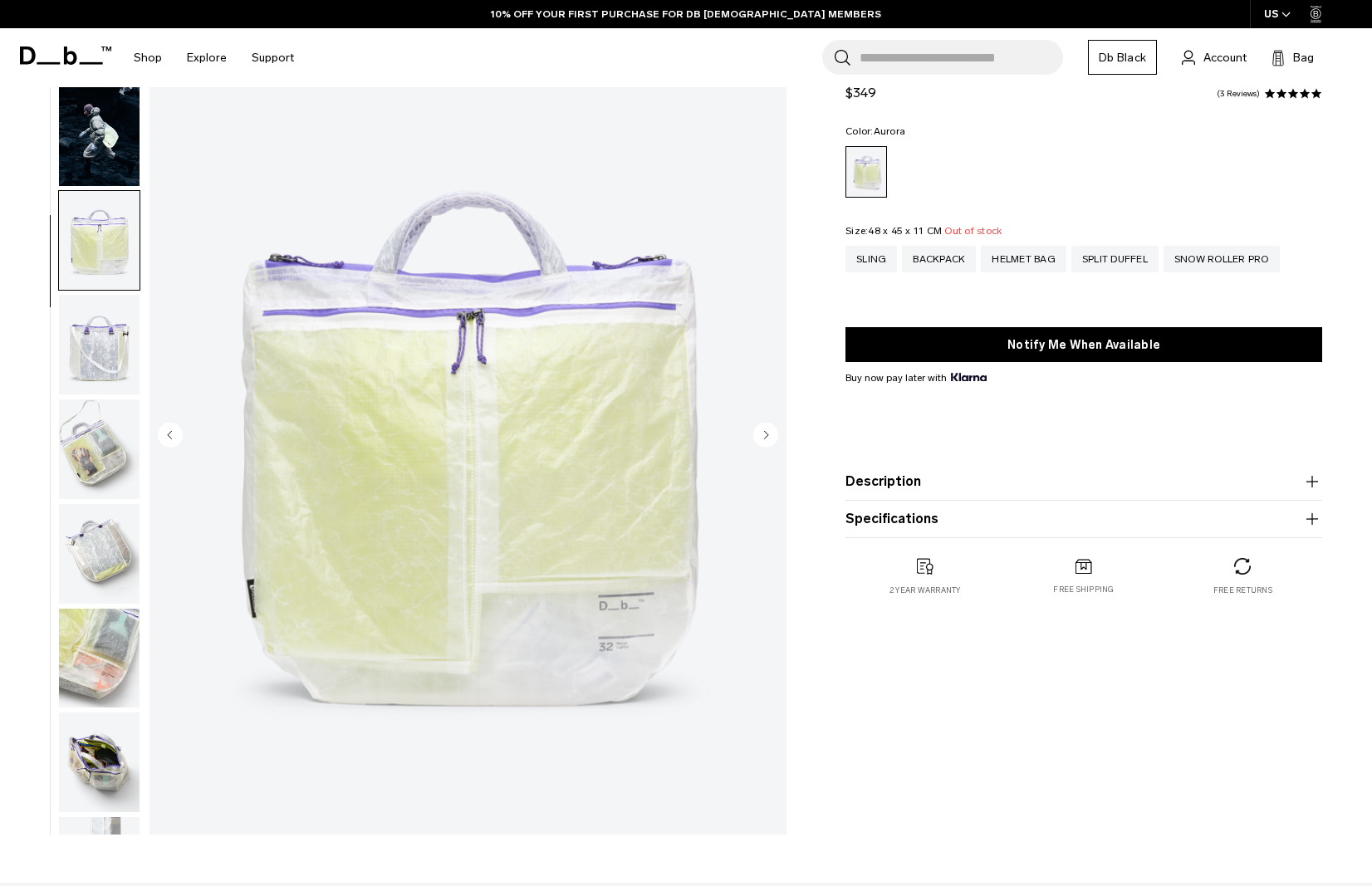
scroll to position [27, 0]
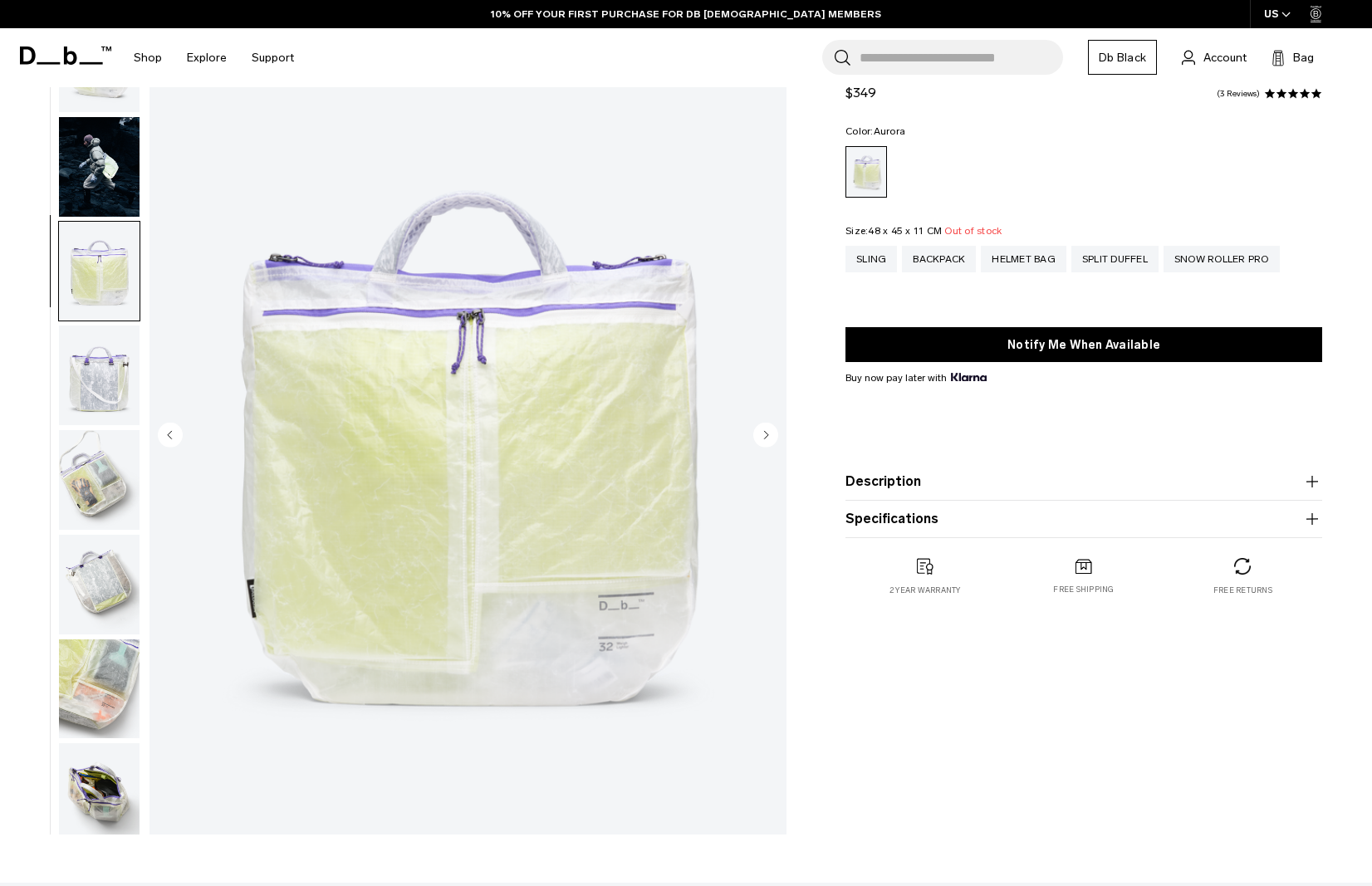
click at [109, 222] on img "button" at bounding box center [99, 271] width 81 height 100
click at [100, 190] on img "button" at bounding box center [99, 167] width 81 height 100
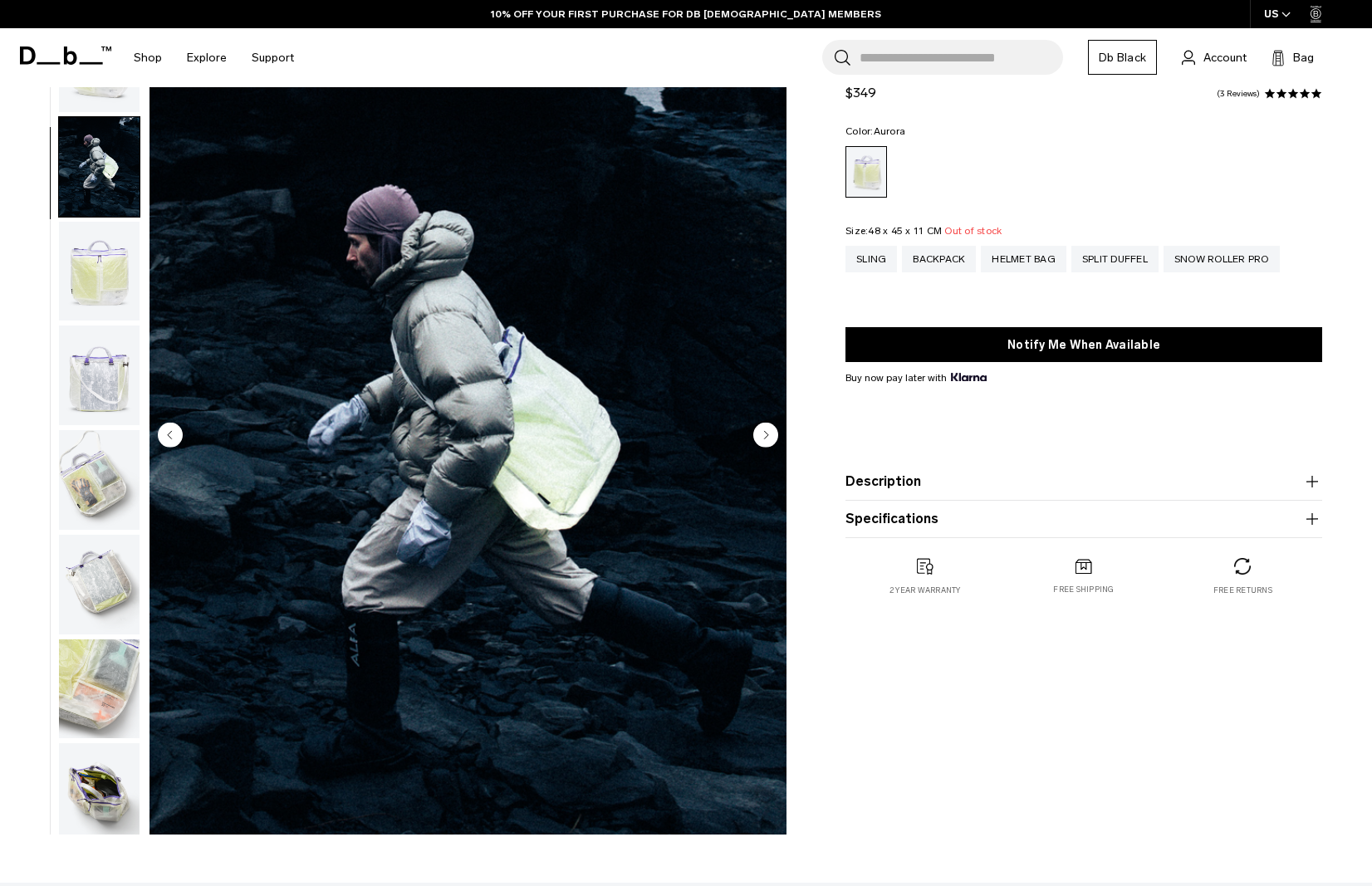
scroll to position [106, 0]
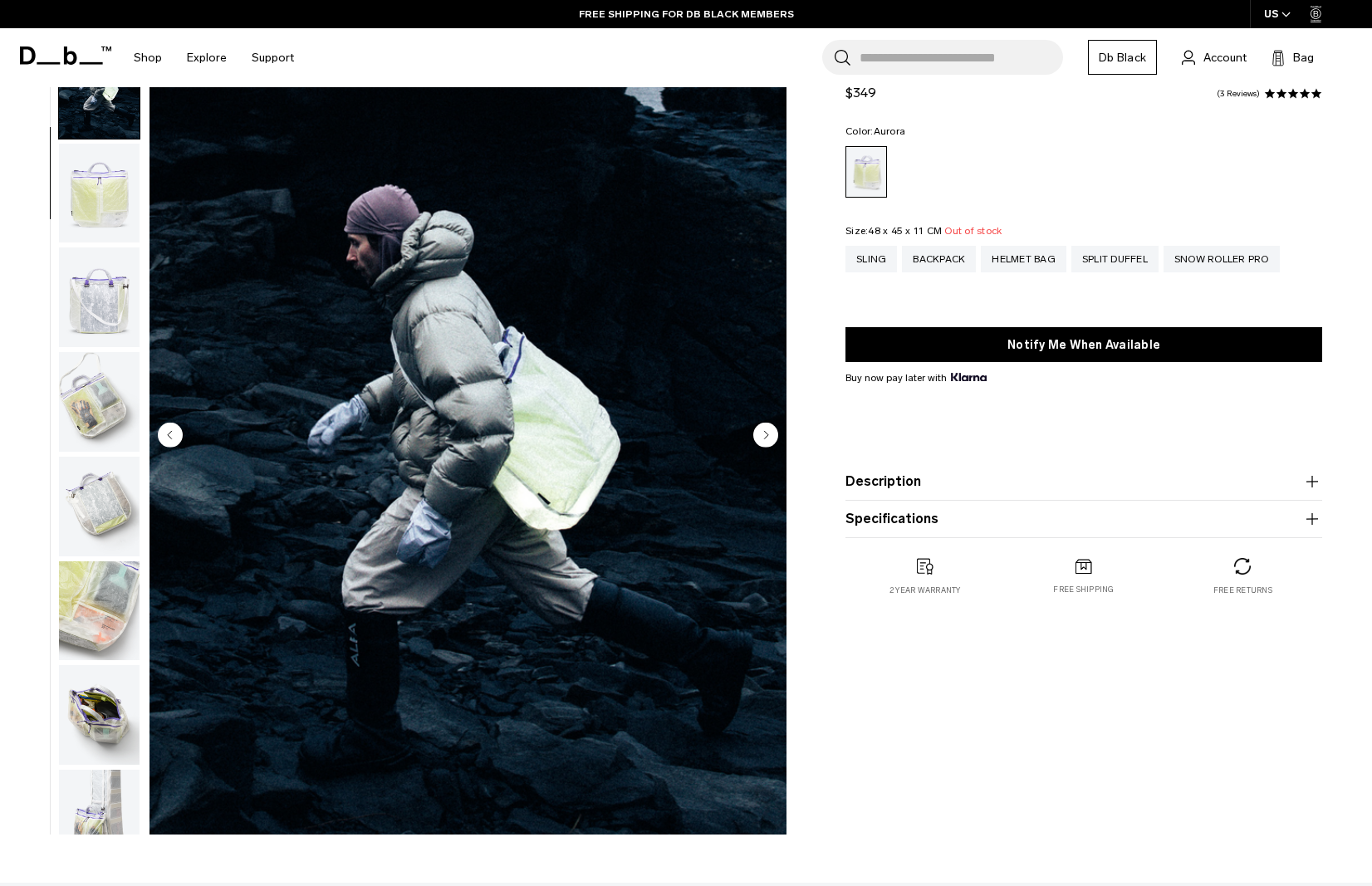
click at [120, 496] on img "button" at bounding box center [99, 506] width 81 height 100
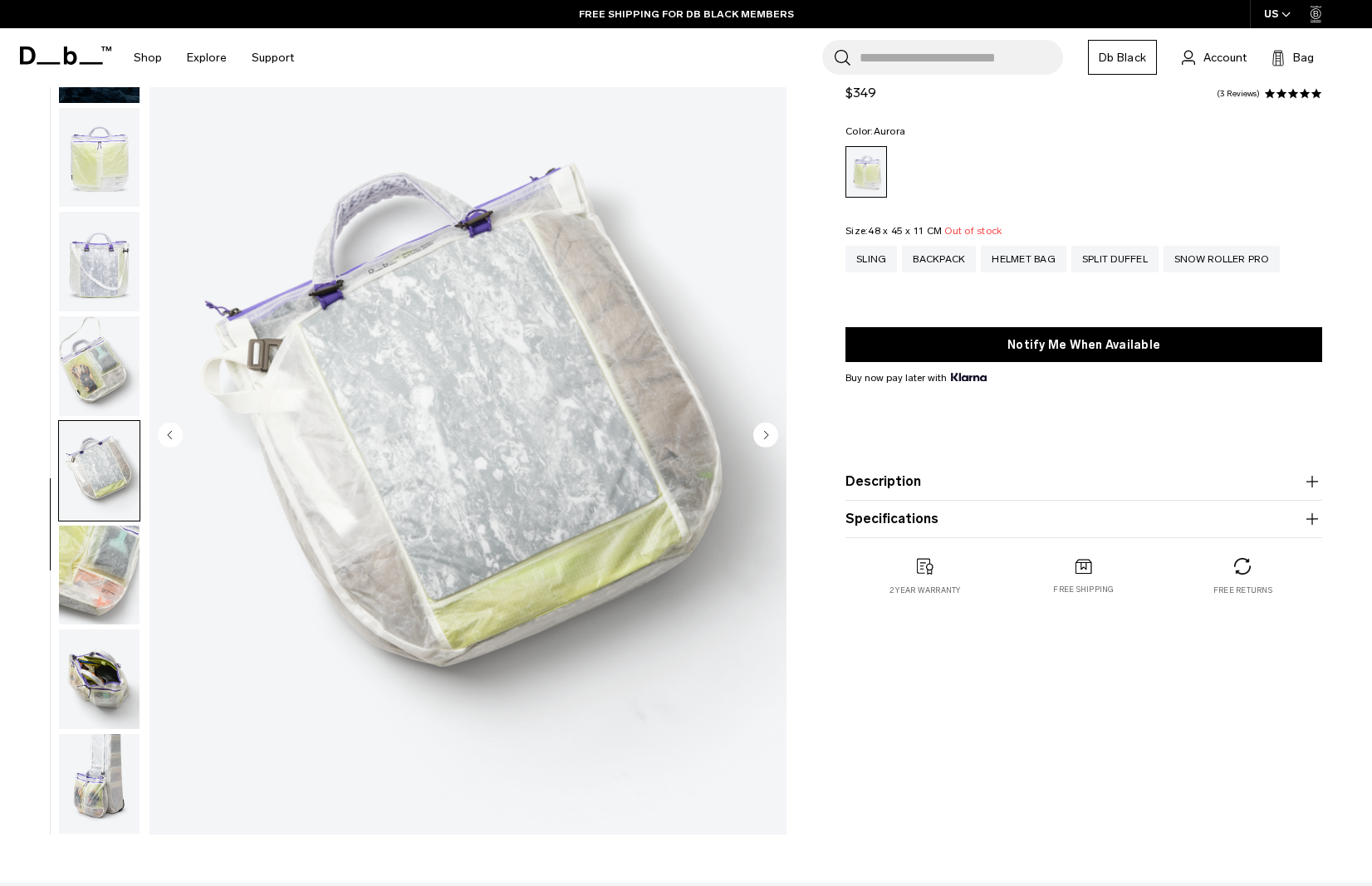
click at [106, 578] on img "button" at bounding box center [99, 575] width 81 height 100
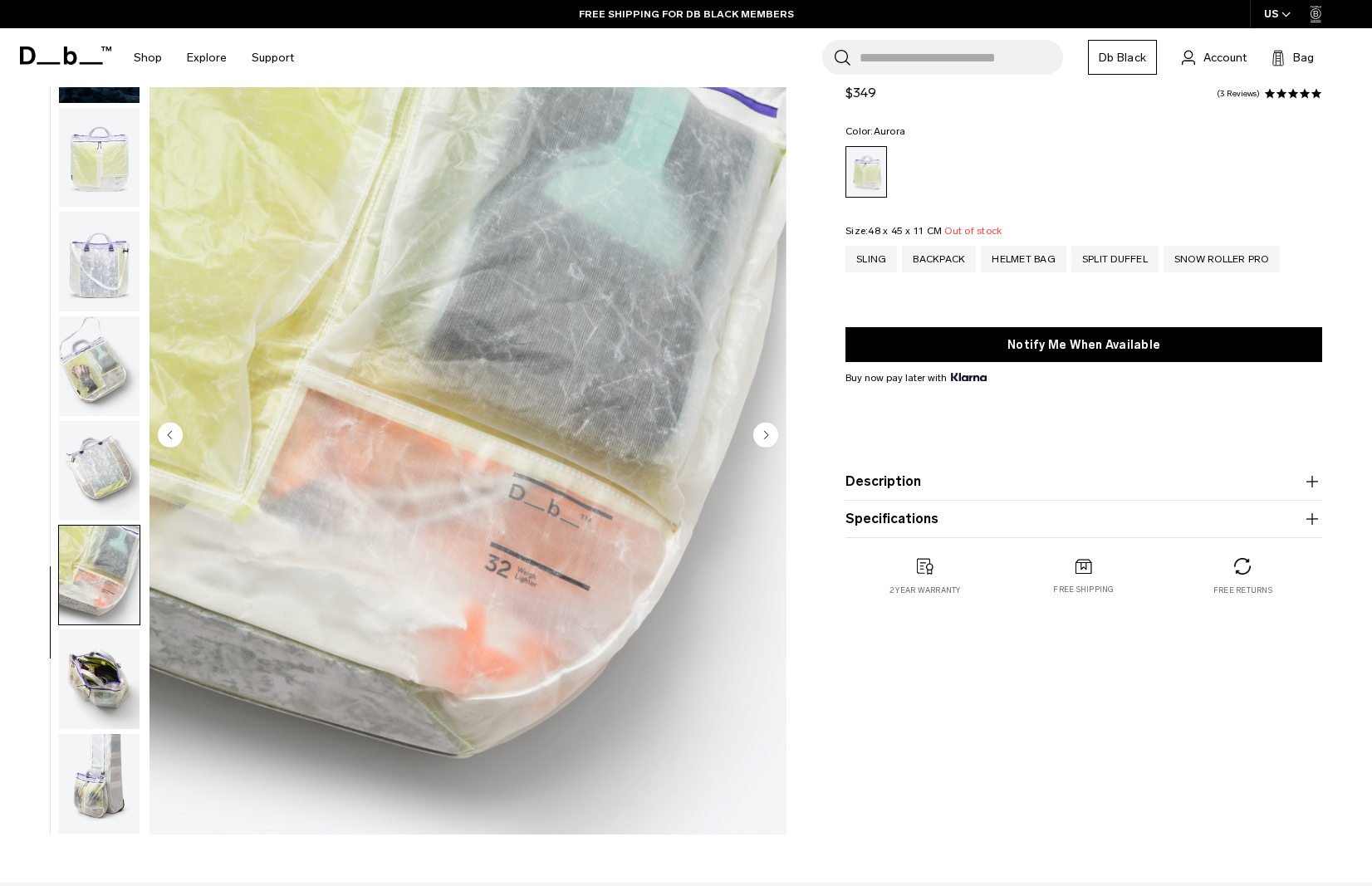
click at [99, 682] on img "button" at bounding box center [99, 679] width 81 height 100
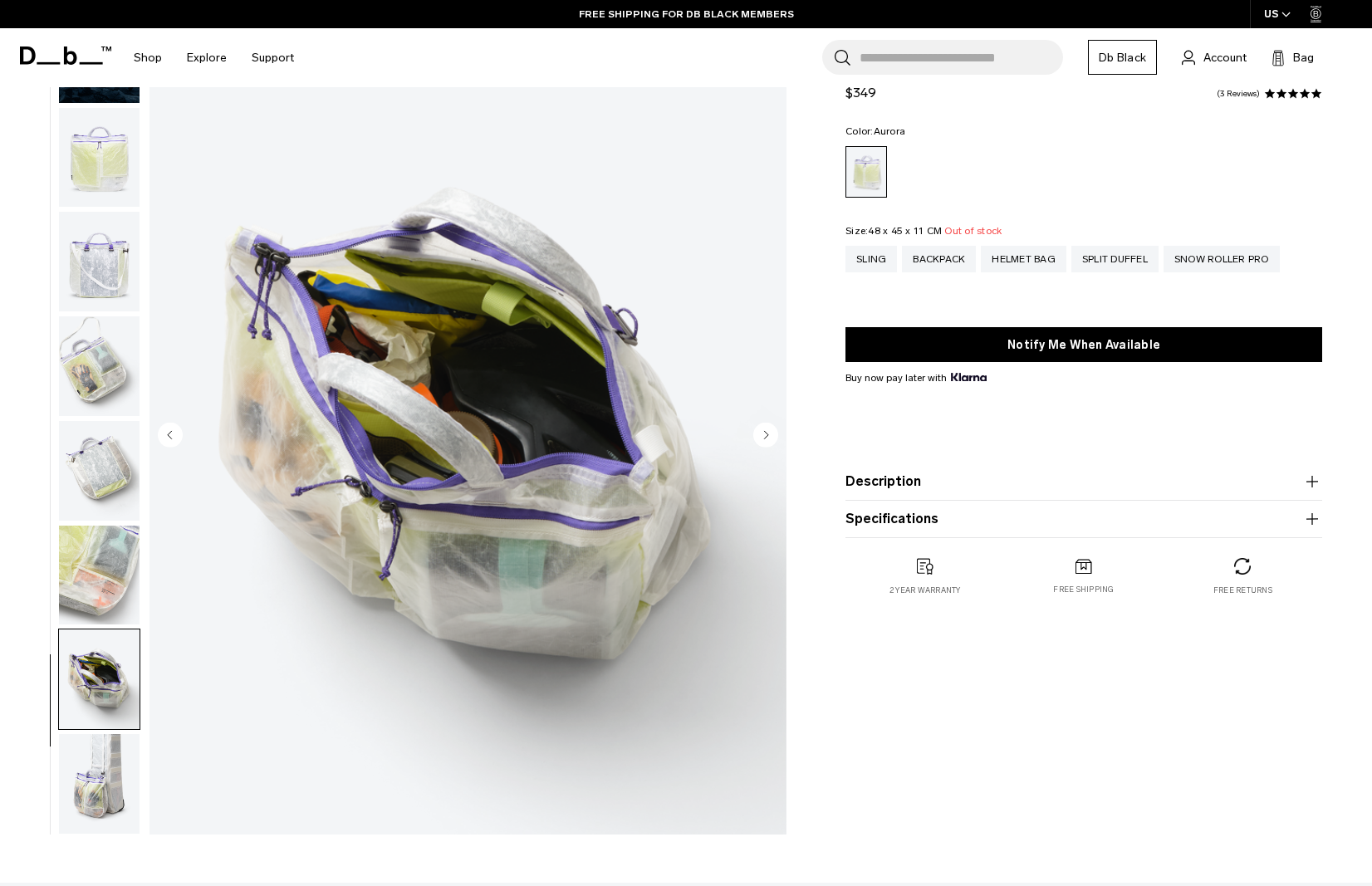
click at [105, 756] on img "button" at bounding box center [99, 784] width 81 height 100
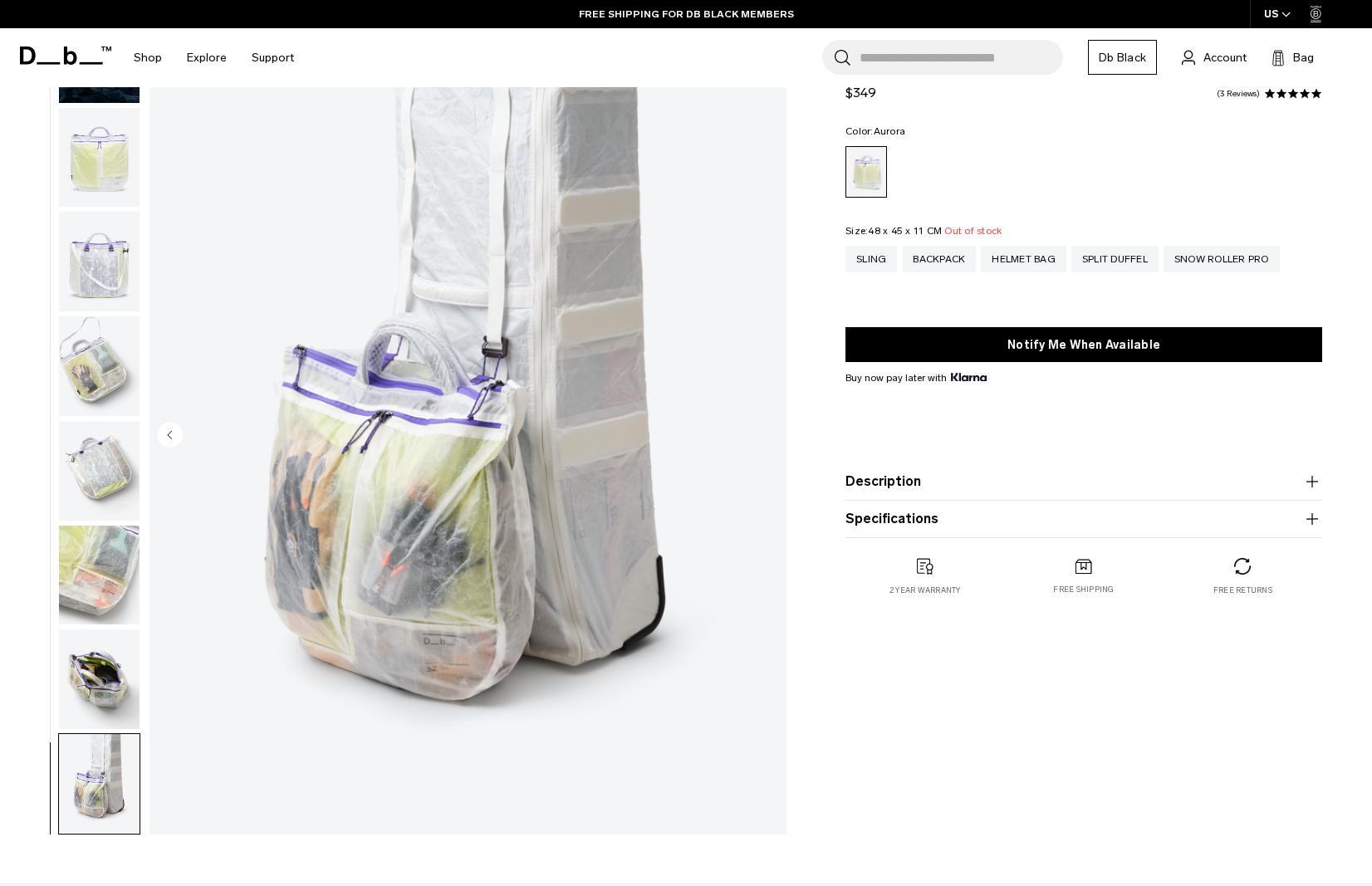
click at [103, 686] on img "button" at bounding box center [99, 679] width 81 height 100
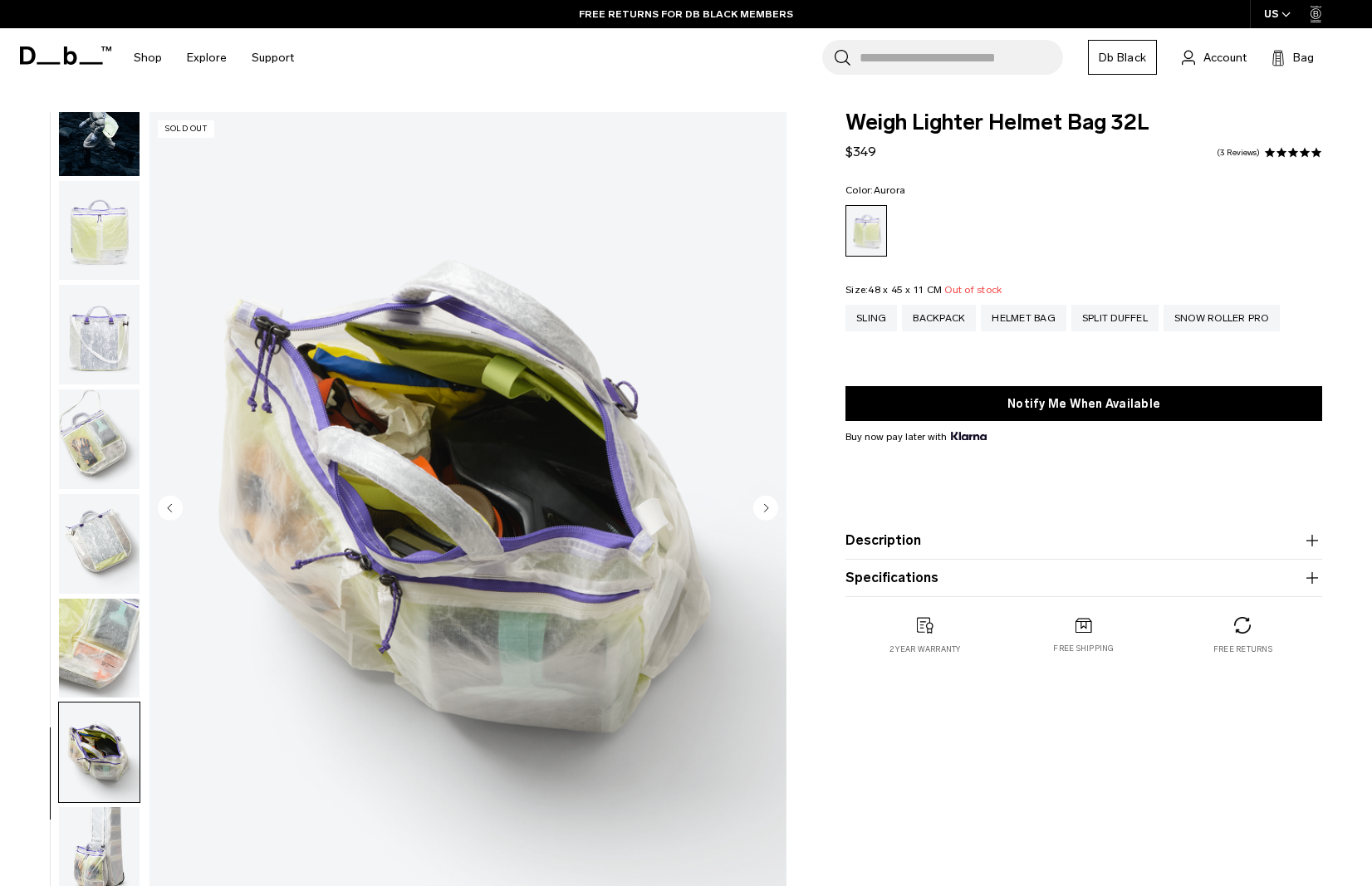
scroll to position [0, 0]
click at [122, 222] on img "button" at bounding box center [99, 231] width 81 height 100
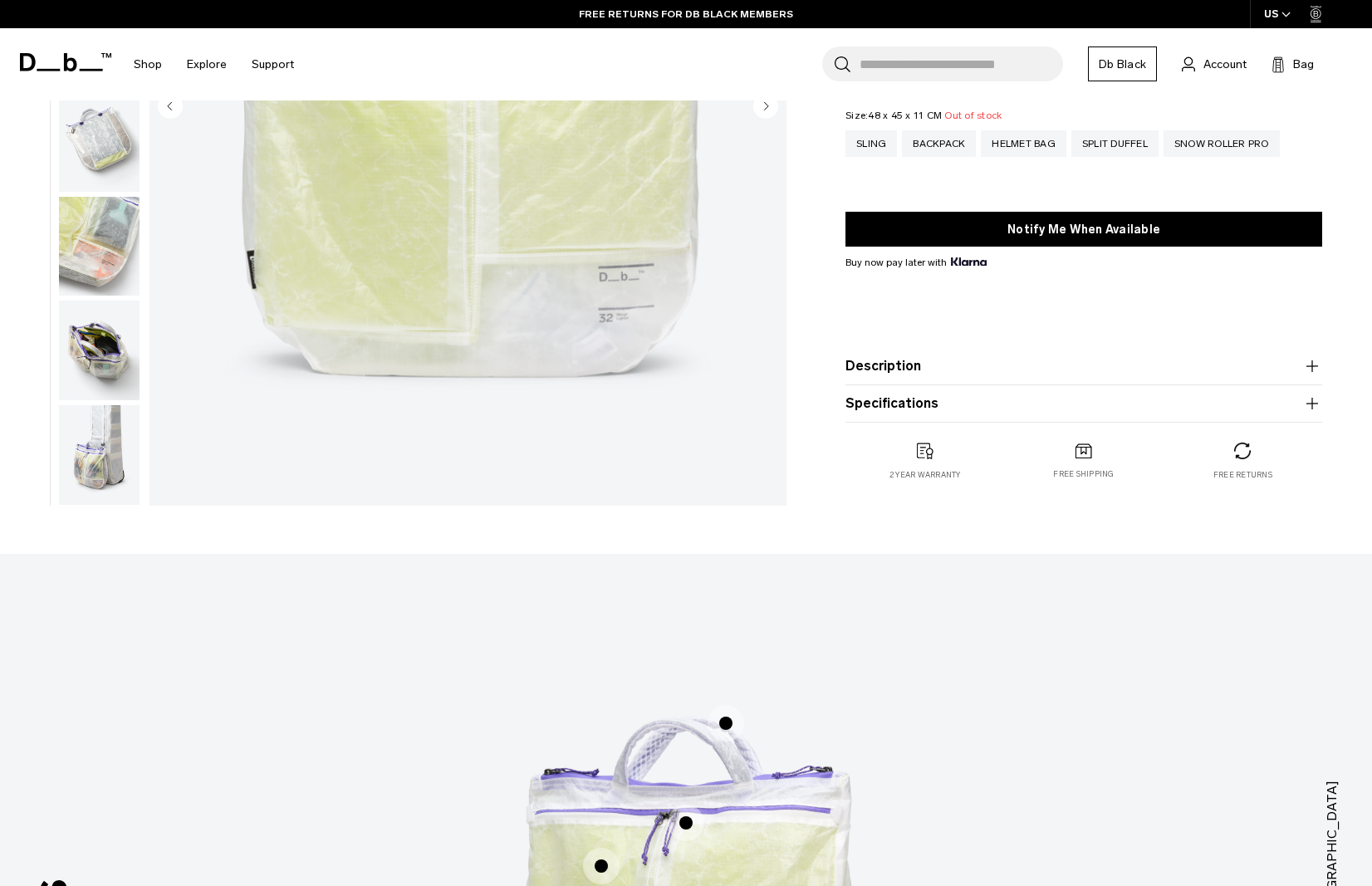
scroll to position [428, 0]
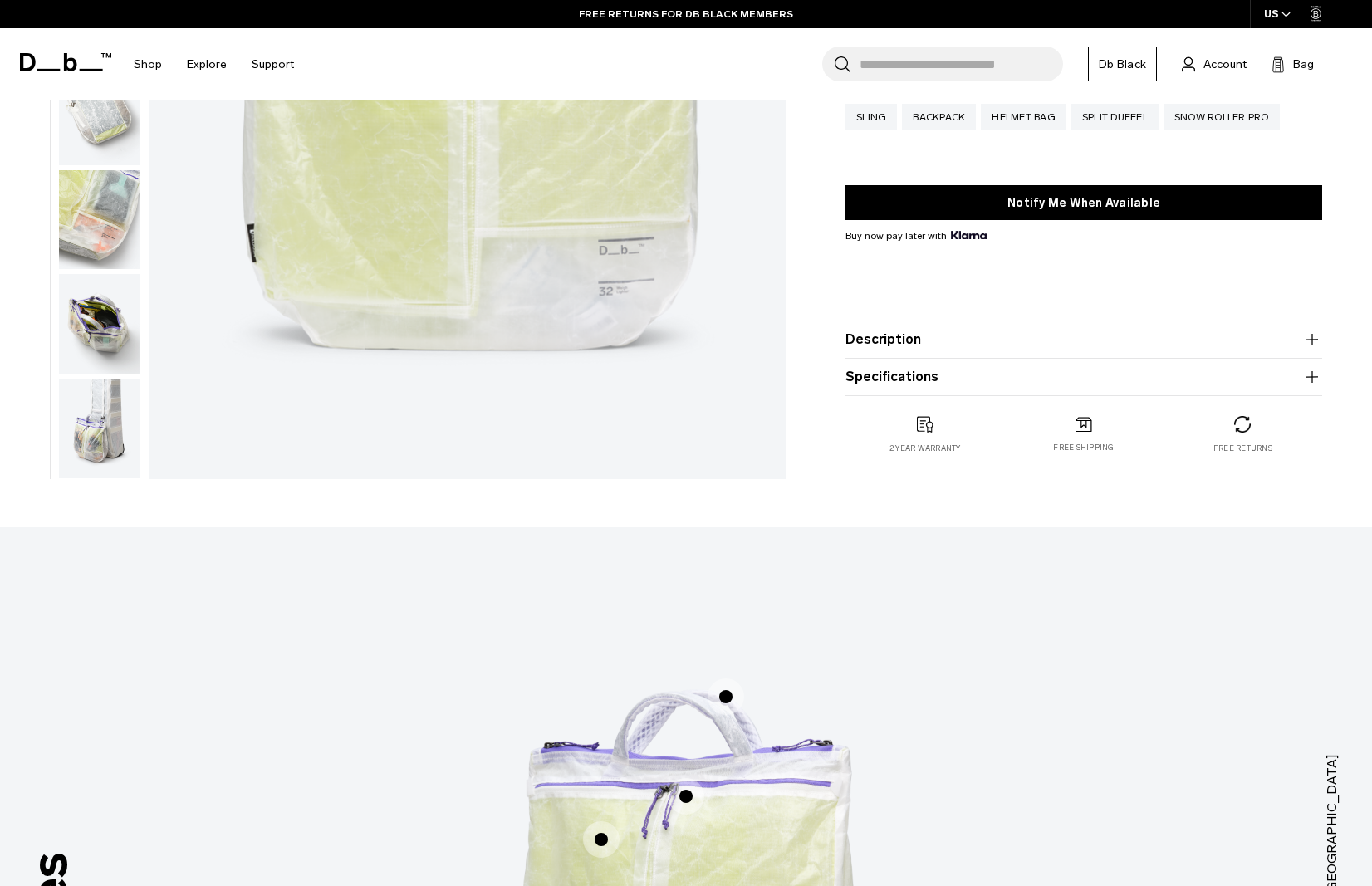
click at [85, 465] on img "button" at bounding box center [99, 429] width 81 height 100
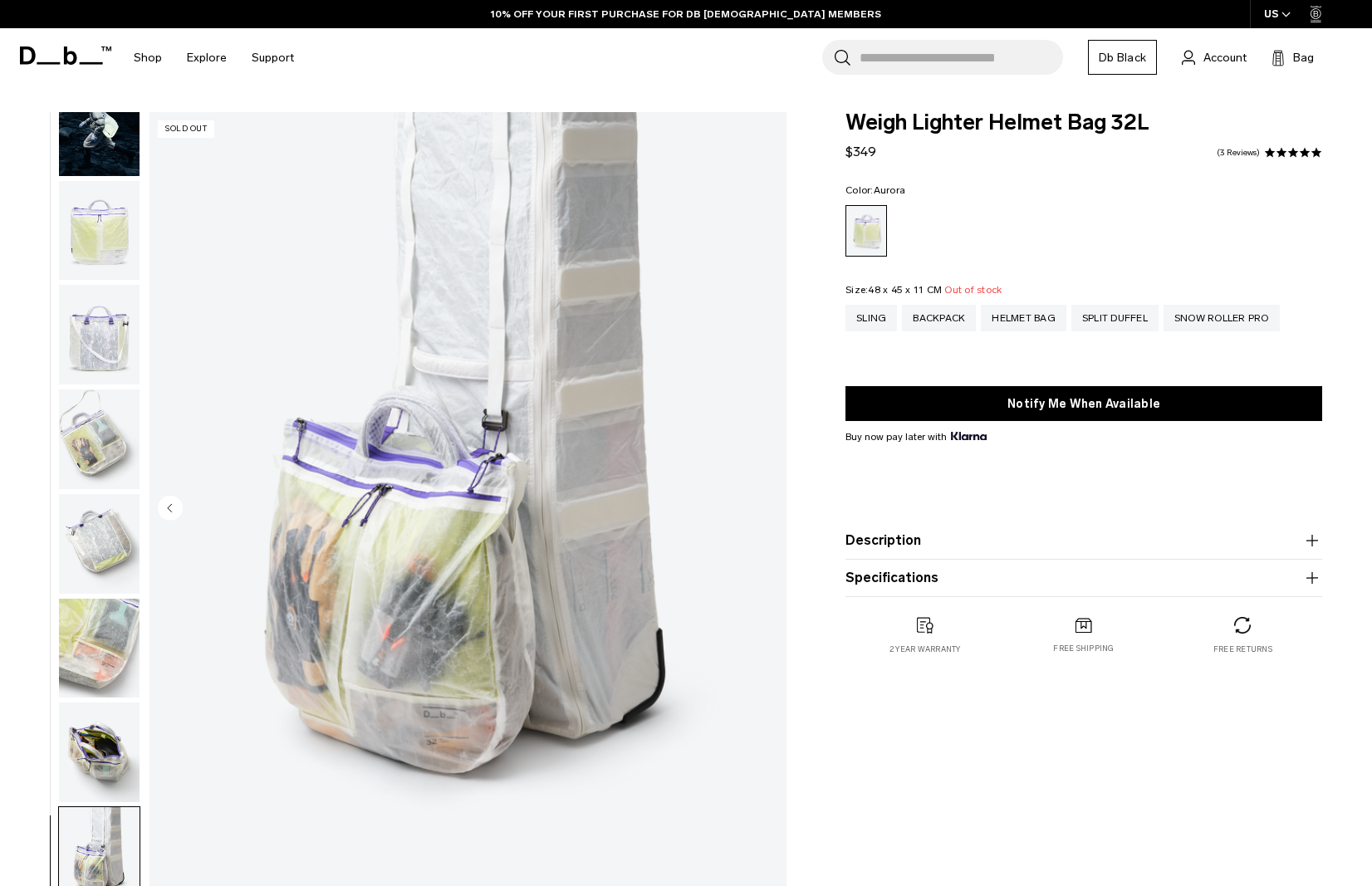
scroll to position [0, 0]
click at [168, 503] on circle "Previous slide" at bounding box center [170, 508] width 25 height 25
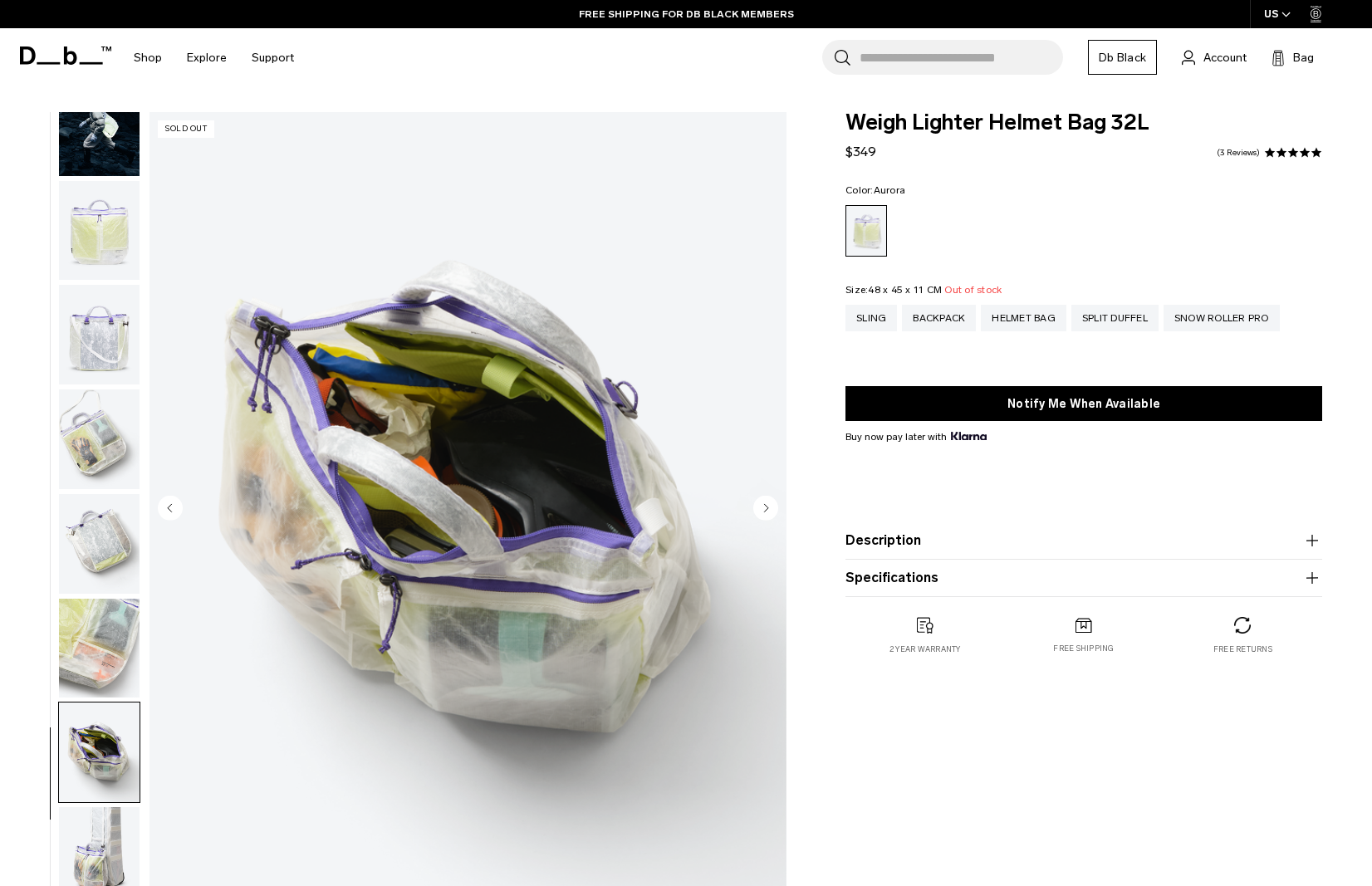
click at [168, 503] on circle "Previous slide" at bounding box center [170, 508] width 25 height 25
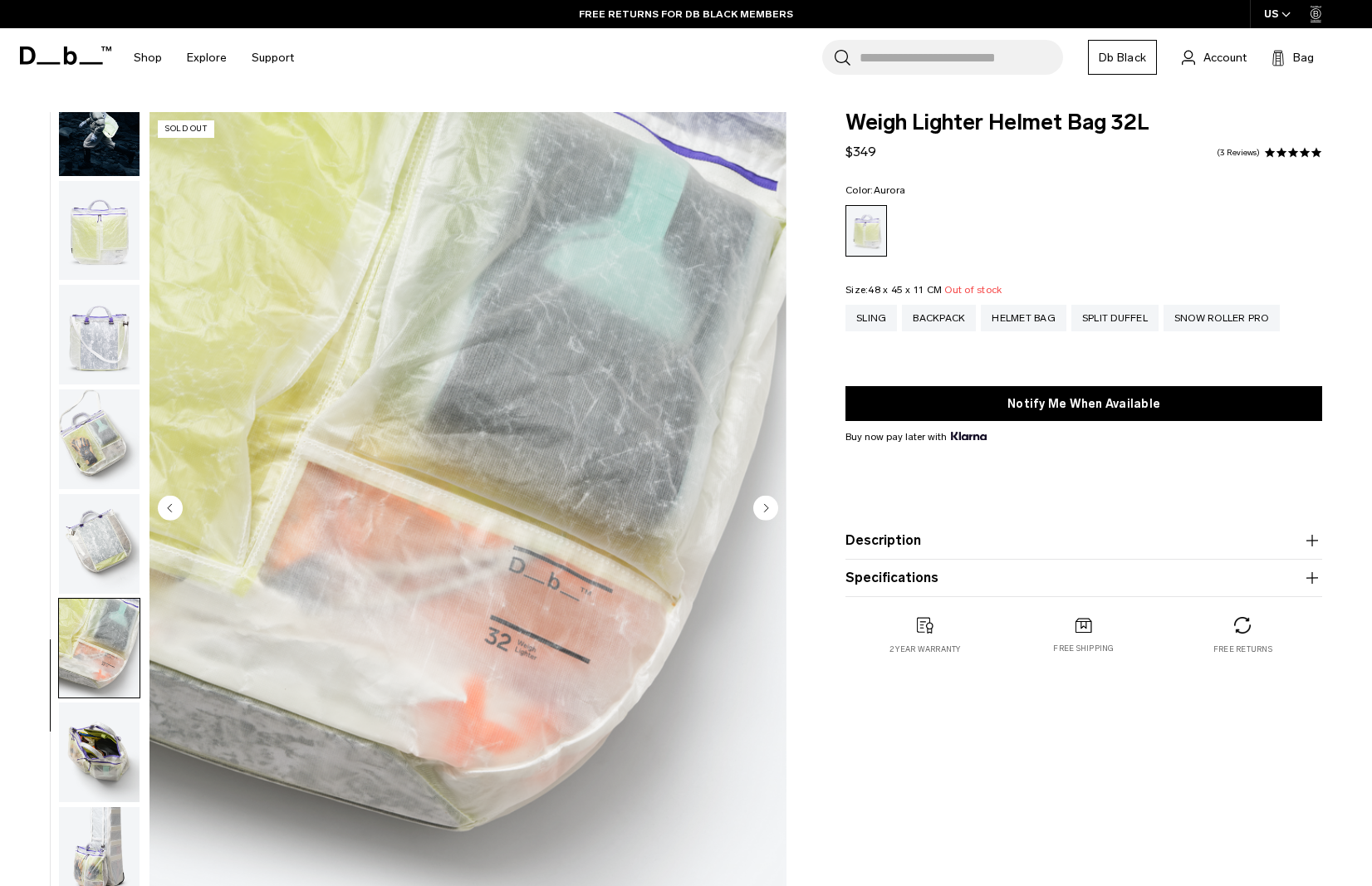
click at [168, 503] on circle "Previous slide" at bounding box center [170, 508] width 25 height 25
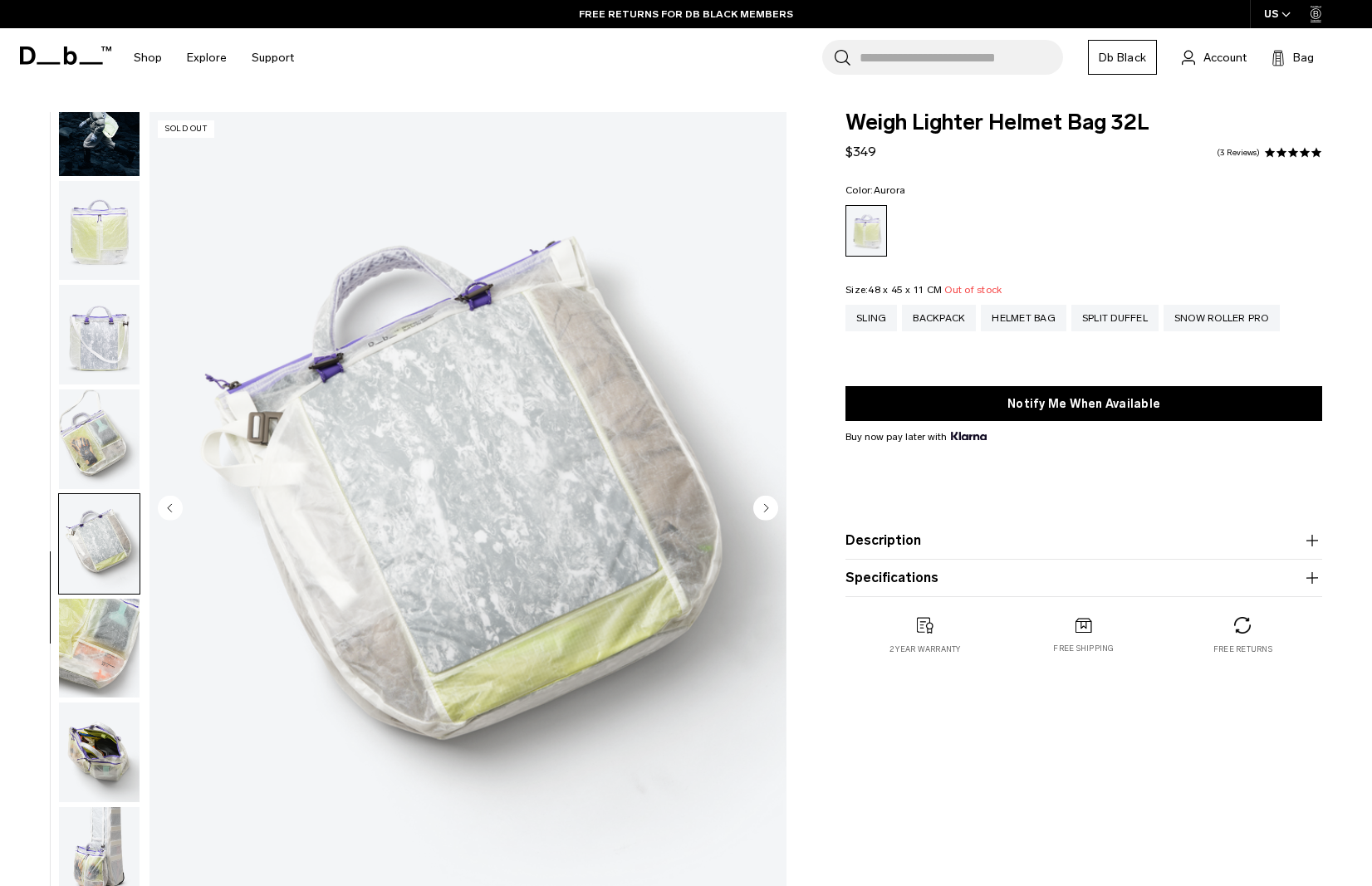
click at [168, 503] on circle "Previous slide" at bounding box center [170, 508] width 25 height 25
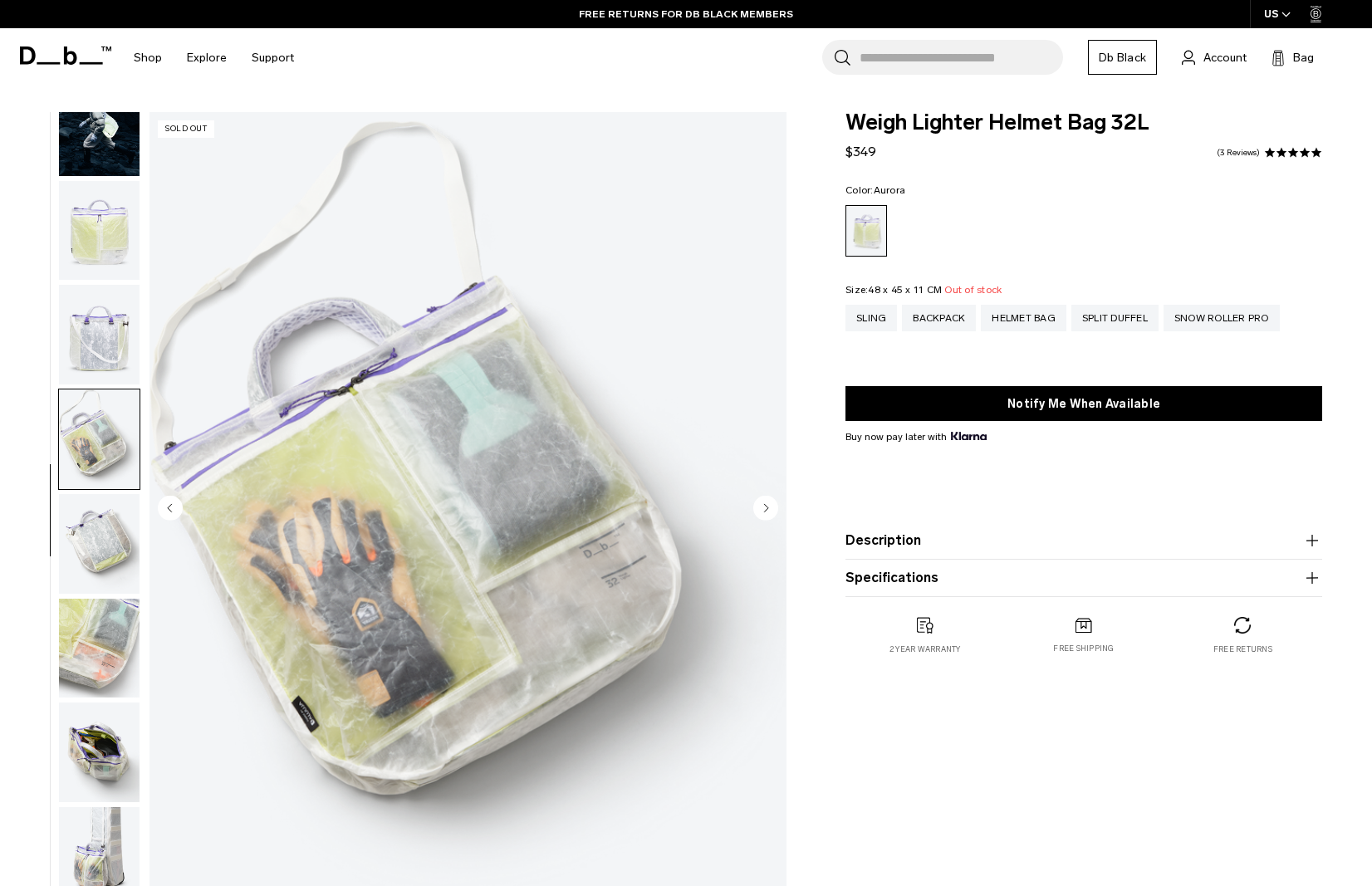
click at [168, 503] on circle "Previous slide" at bounding box center [170, 508] width 25 height 25
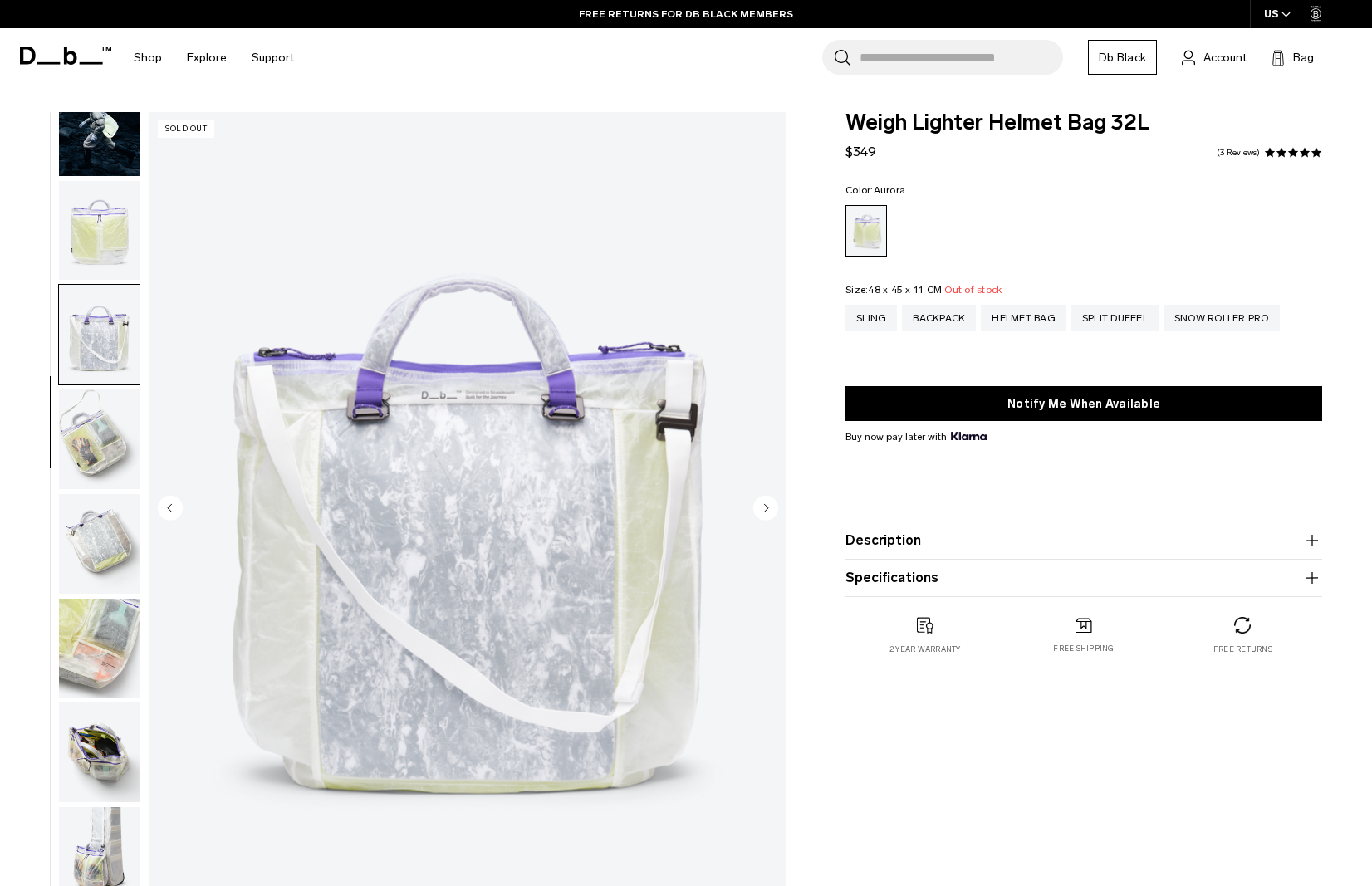
click at [168, 503] on circle "Previous slide" at bounding box center [170, 508] width 25 height 25
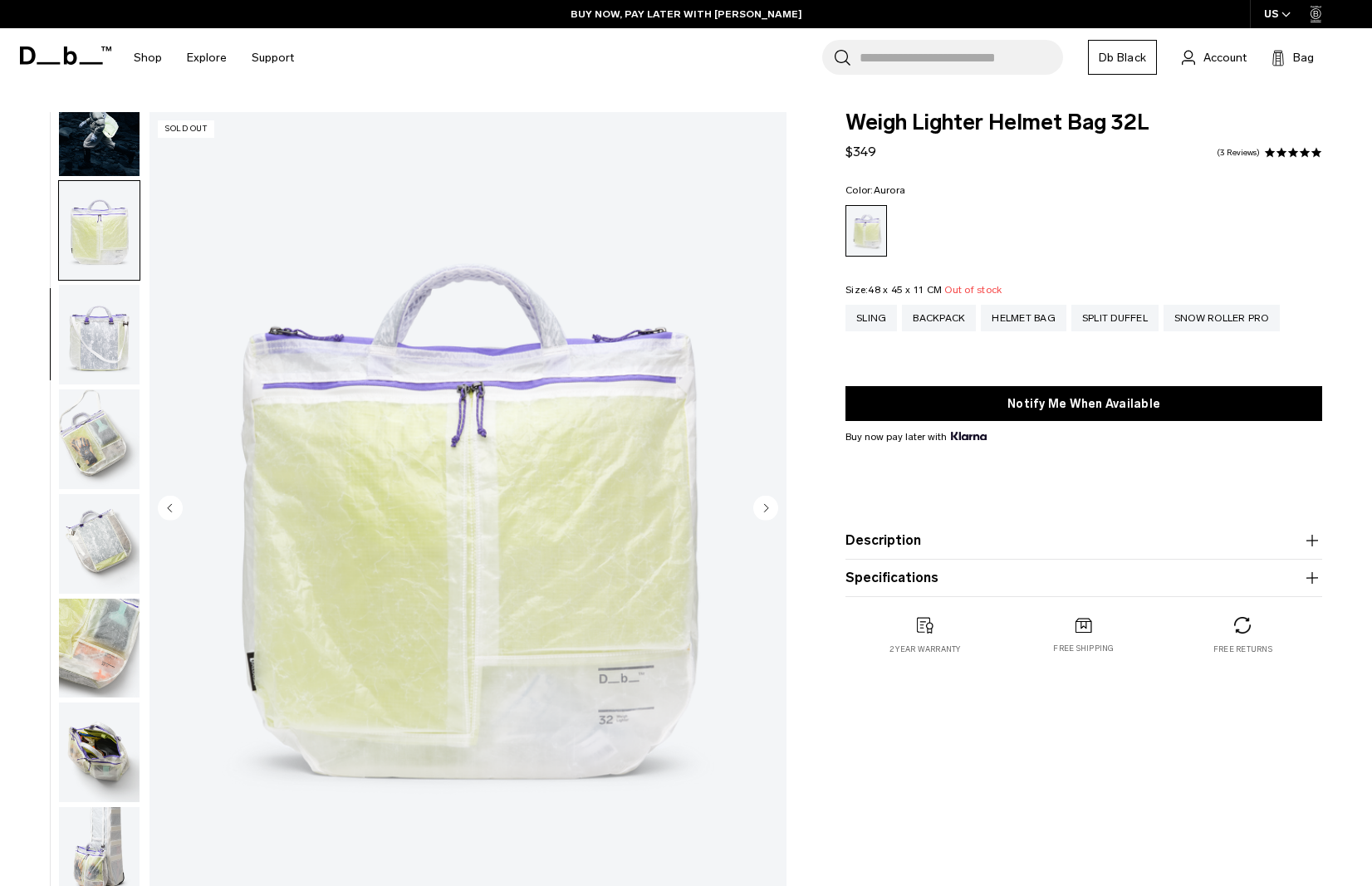
click at [87, 463] on img "button" at bounding box center [99, 439] width 81 height 100
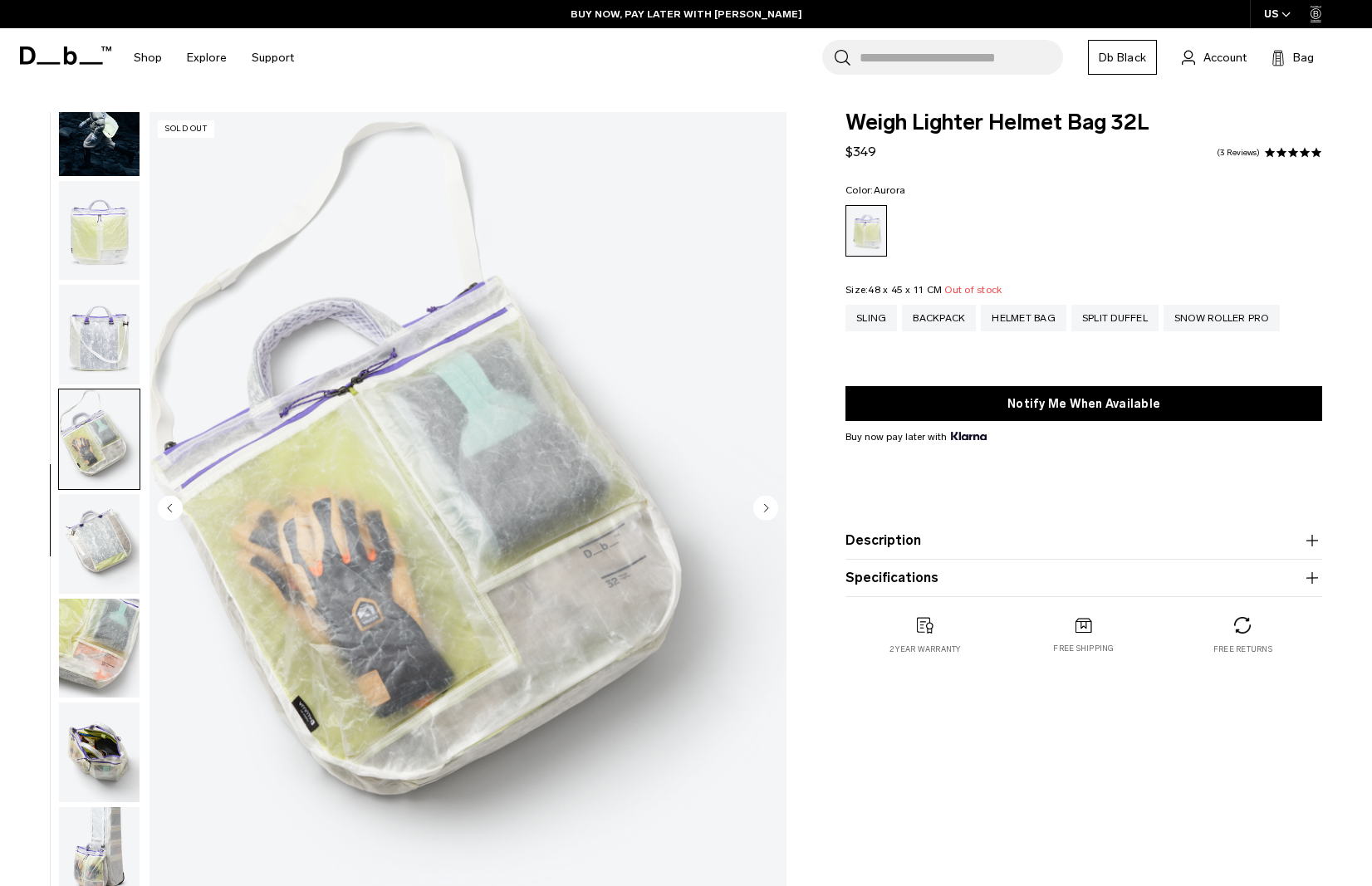
click at [100, 520] on img "button" at bounding box center [99, 544] width 81 height 100
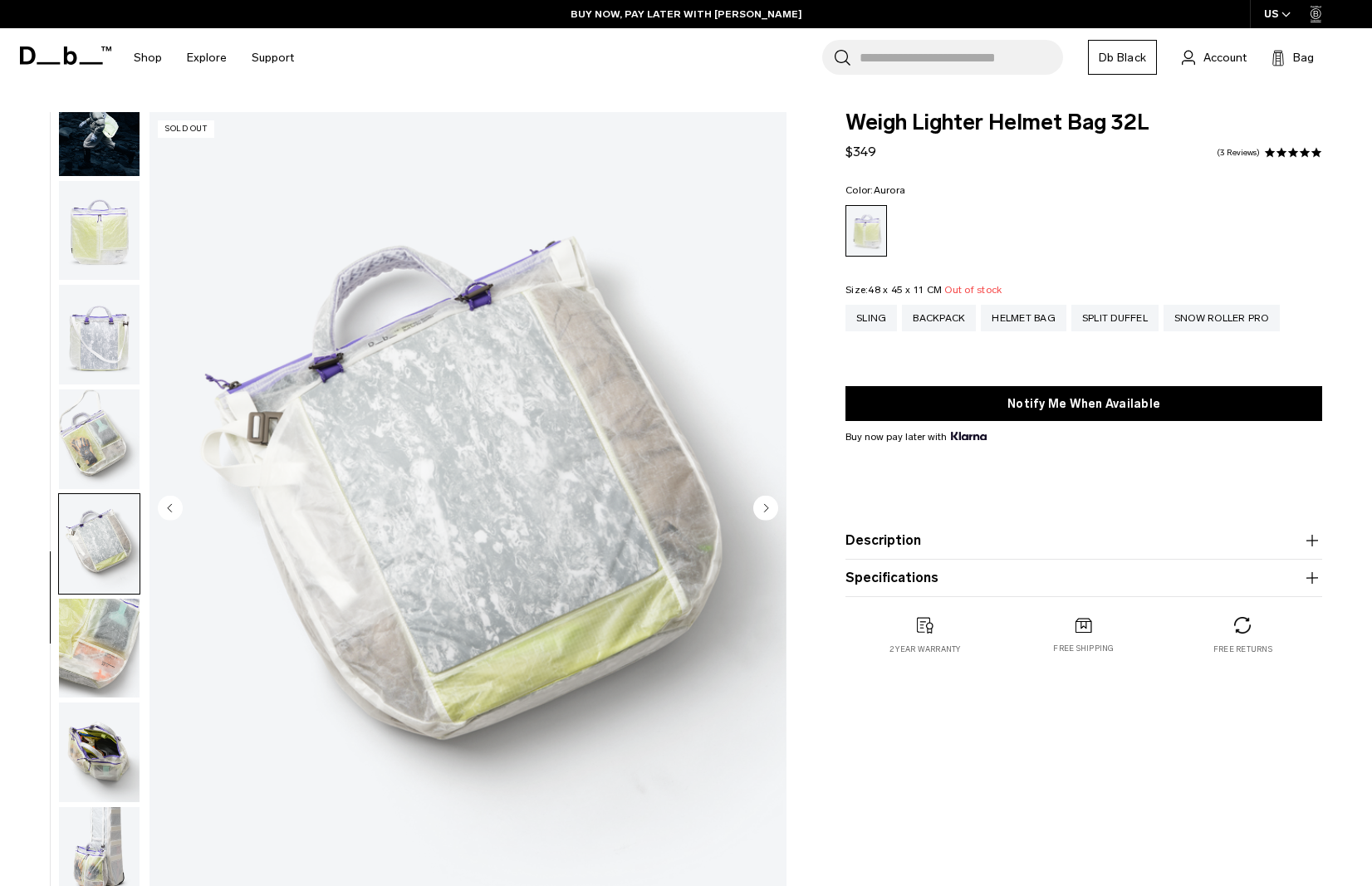
click at [110, 592] on ul at bounding box center [99, 510] width 82 height 795
click at [119, 624] on img "button" at bounding box center [99, 649] width 81 height 100
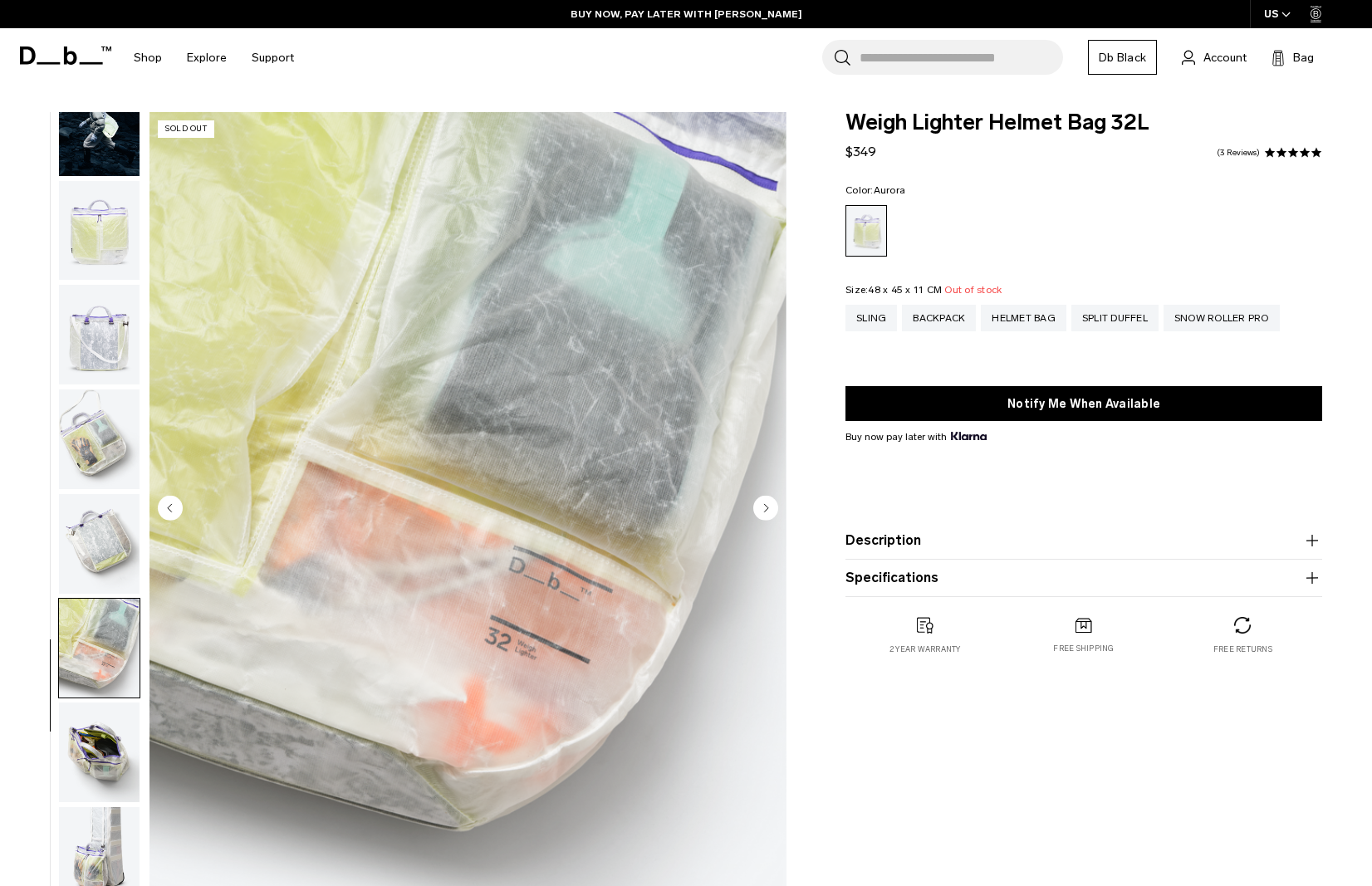
click at [112, 705] on img "button" at bounding box center [99, 752] width 81 height 100
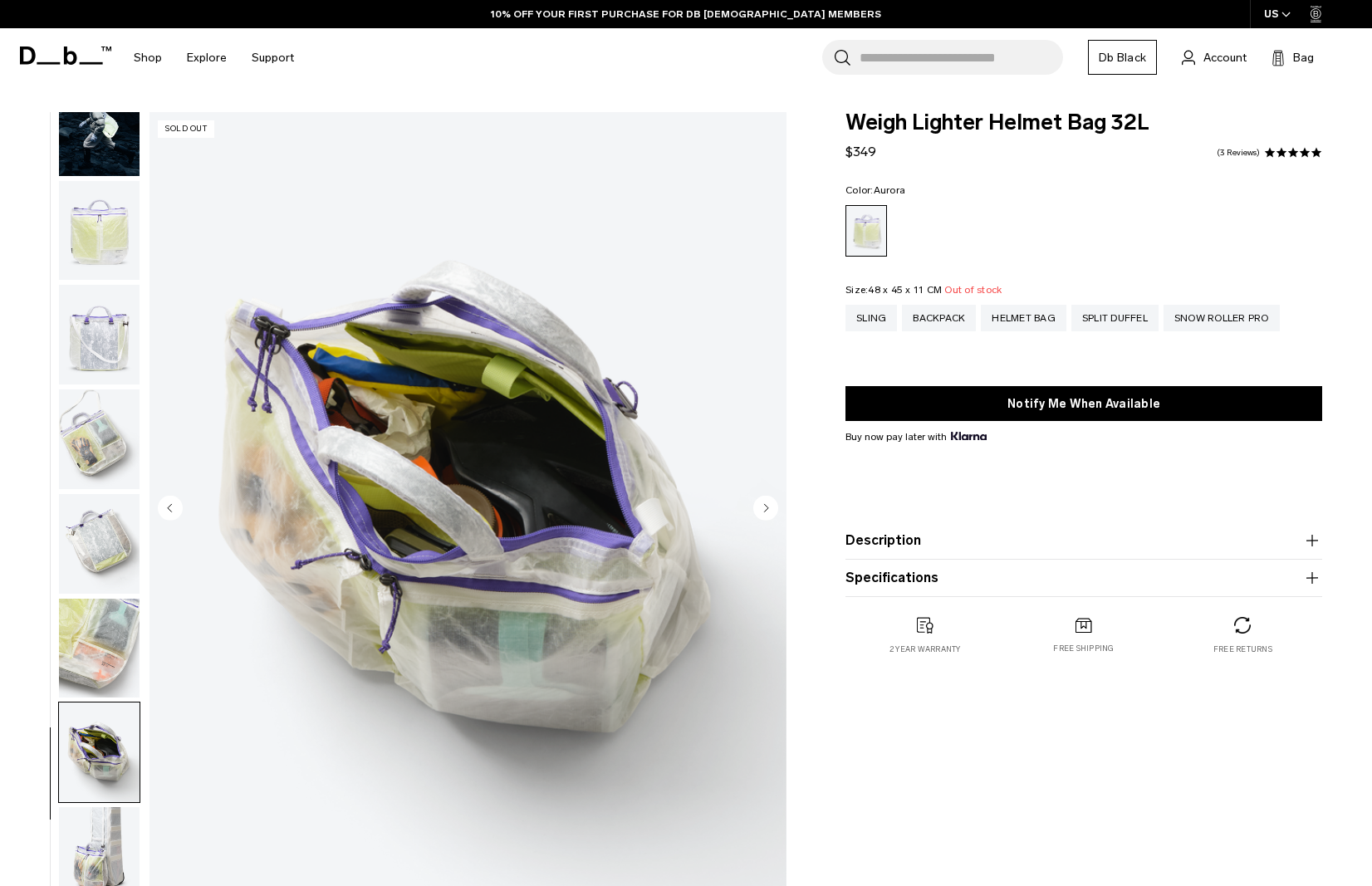
click at [123, 774] on img "button" at bounding box center [99, 752] width 81 height 100
click at [123, 815] on img "button" at bounding box center [99, 857] width 81 height 100
